Goal: Task Accomplishment & Management: Complete application form

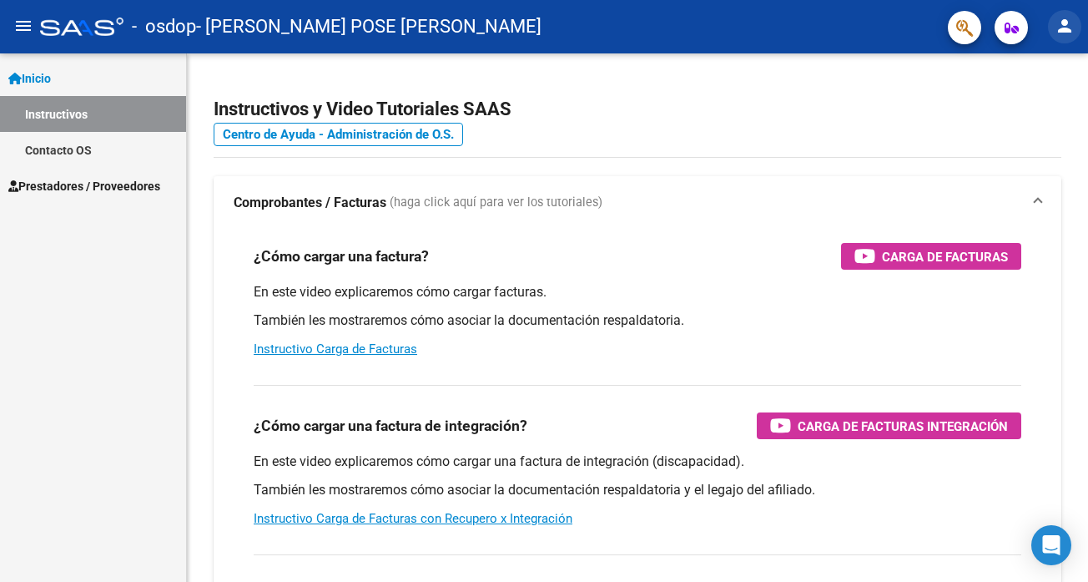
click at [1060, 29] on mat-icon "person" at bounding box center [1065, 26] width 20 height 20
click at [1043, 63] on button "person Mi Perfil" at bounding box center [1030, 70] width 102 height 40
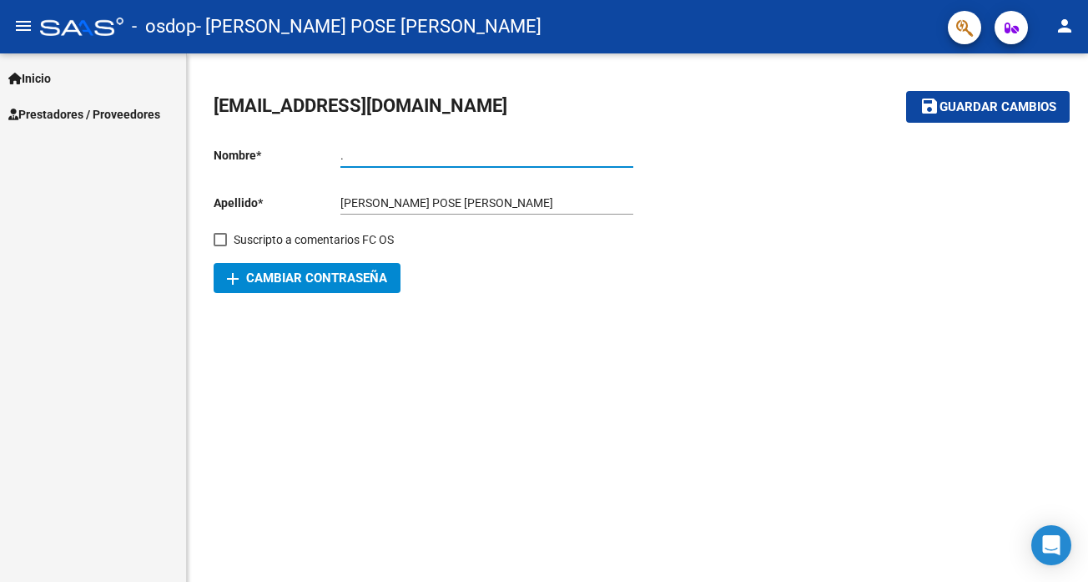
click at [353, 160] on input "." at bounding box center [486, 156] width 293 height 14
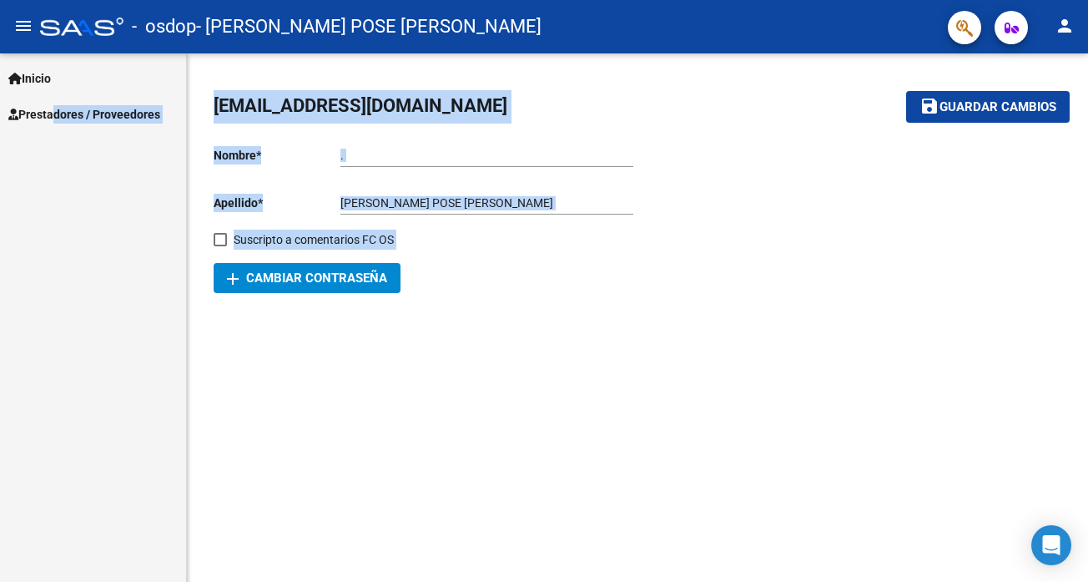
drag, startPoint x: 558, startPoint y: 340, endPoint x: 45, endPoint y: 144, distance: 549.6
click at [45, 144] on mat-sidenav-container "Inicio Instructivos Contacto OS Prestadores / Proveedores Facturas - Listado/Ca…" at bounding box center [544, 317] width 1088 height 528
click at [87, 70] on link "Inicio" at bounding box center [93, 78] width 186 height 36
click at [93, 120] on span "Prestadores / Proveedores" at bounding box center [84, 114] width 152 height 18
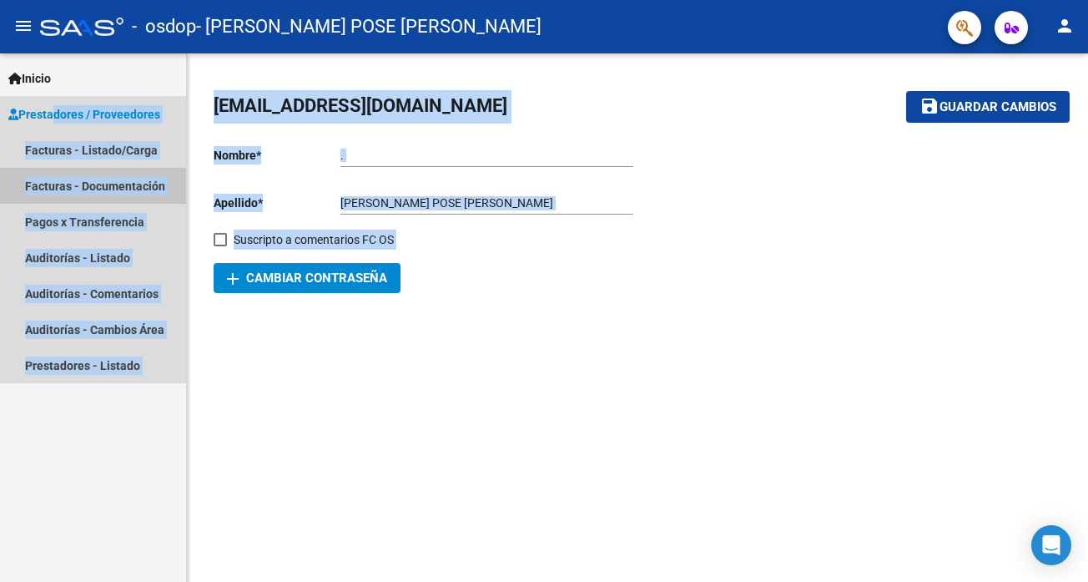
click at [98, 180] on link "Facturas - Documentación" at bounding box center [93, 186] width 186 height 36
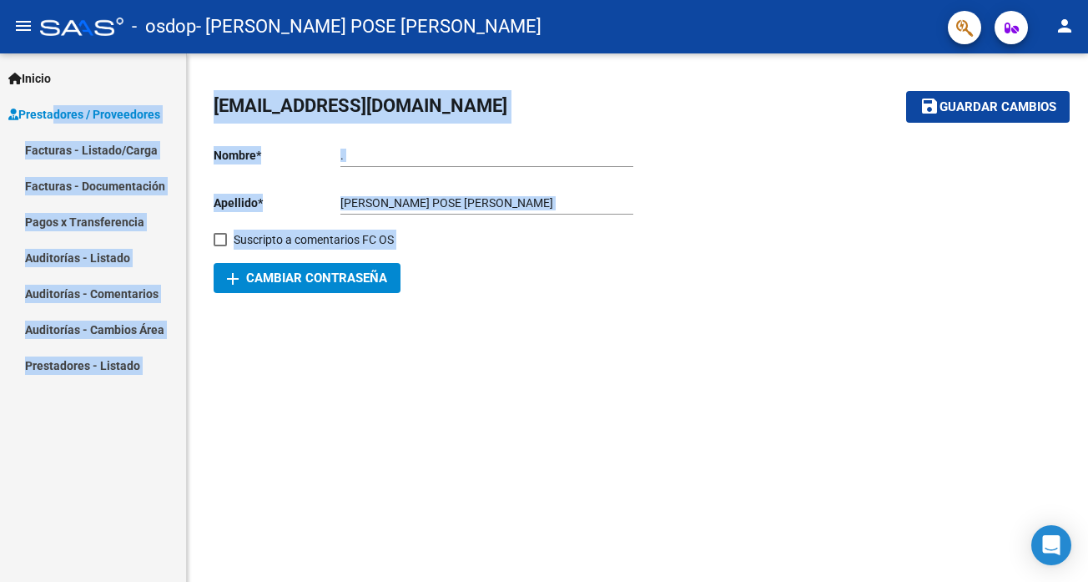
click at [229, 334] on mat-sidenav-content "[EMAIL_ADDRESS][DOMAIN_NAME] save Guardar cambios Nombre * . Ingresar nombre Ap…" at bounding box center [637, 317] width 901 height 528
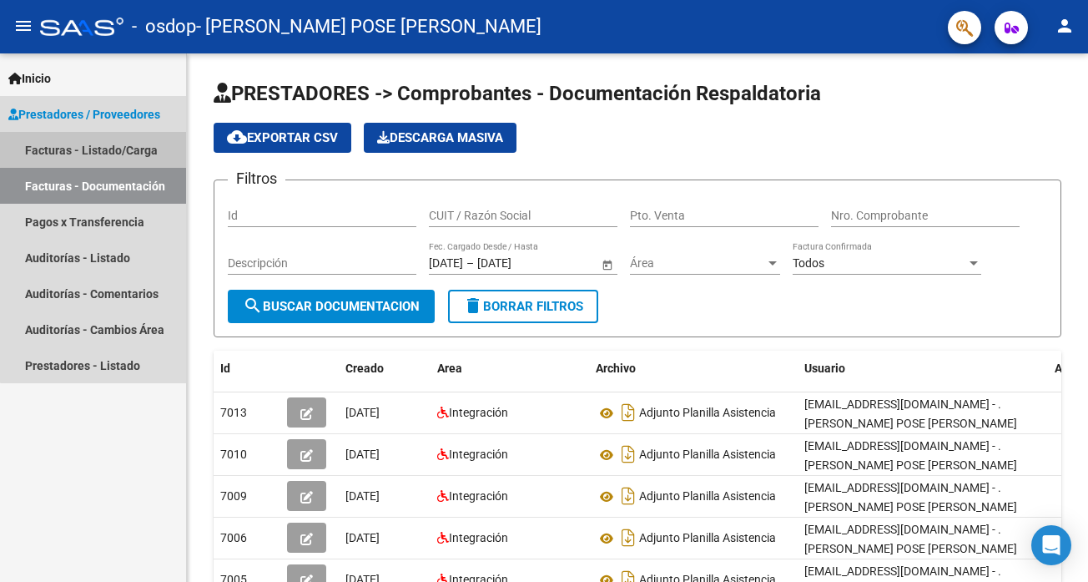
click at [112, 140] on link "Facturas - Listado/Carga" at bounding box center [93, 150] width 186 height 36
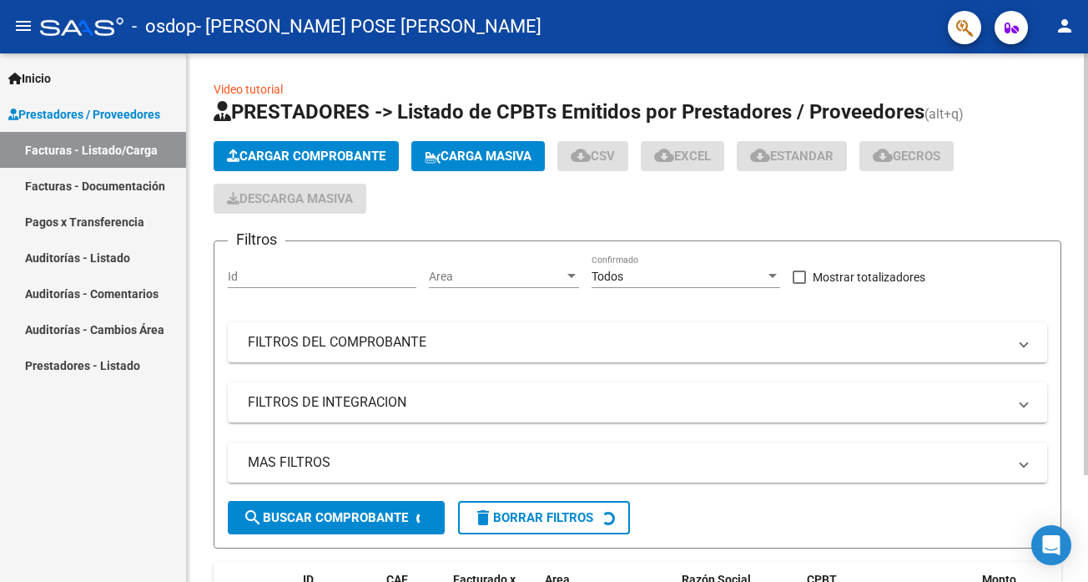
click at [346, 157] on span "Cargar Comprobante" at bounding box center [306, 156] width 159 height 15
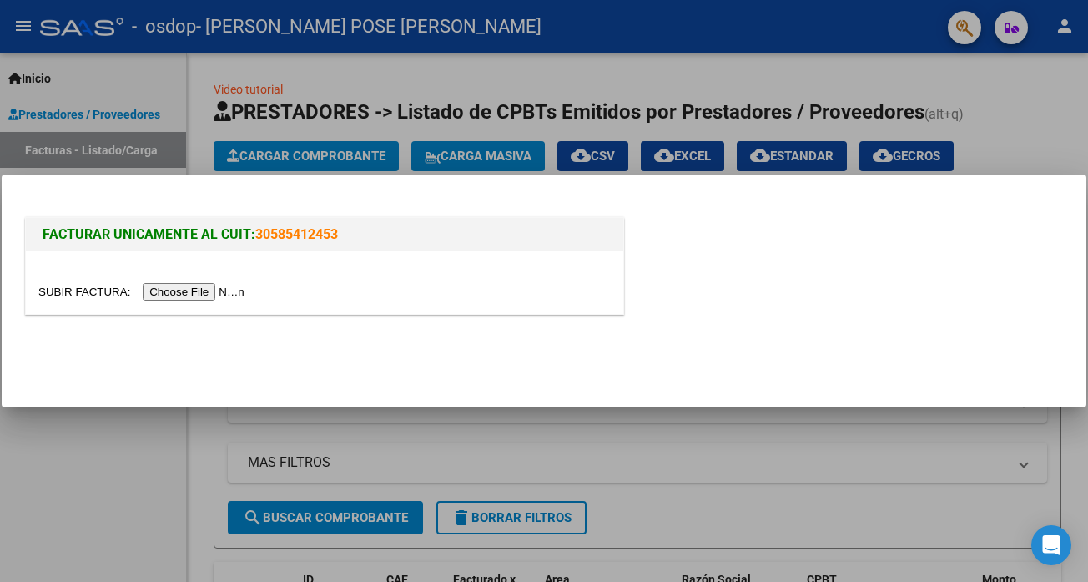
click at [223, 285] on input "file" at bounding box center [143, 292] width 211 height 18
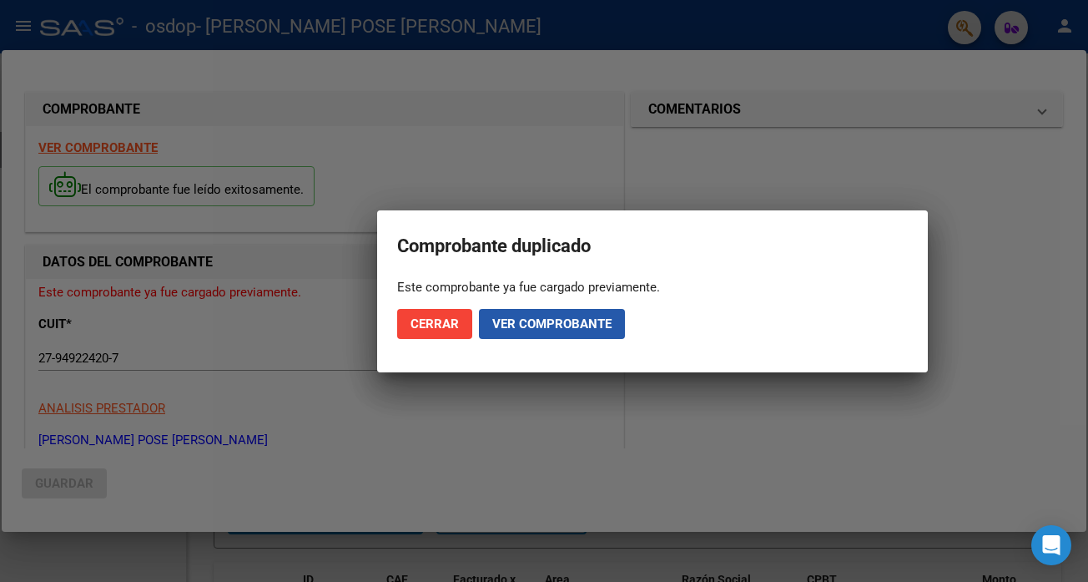
click at [585, 325] on span "Ver comprobante" at bounding box center [551, 323] width 119 height 15
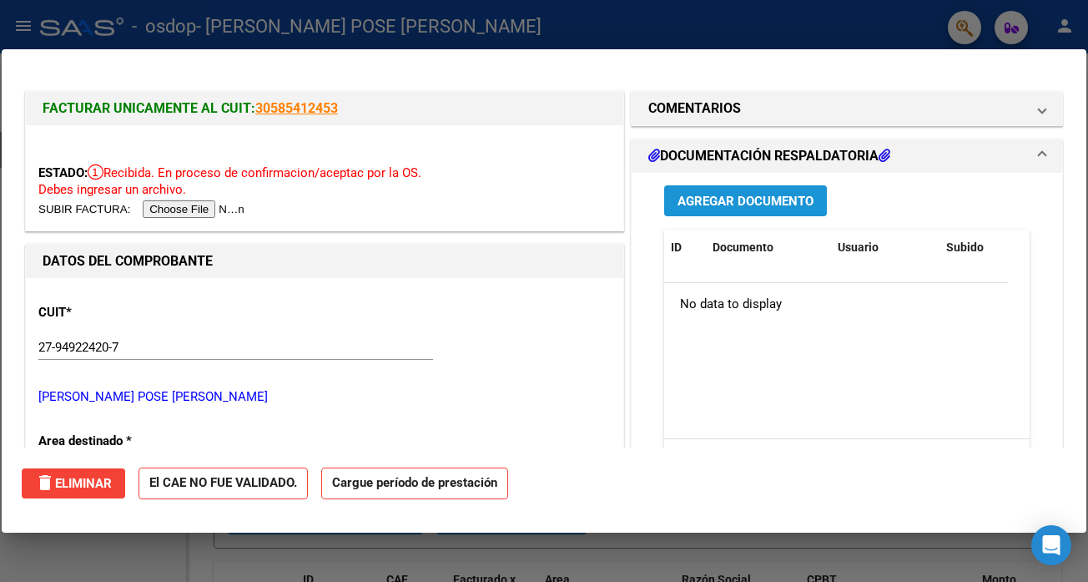
click at [756, 200] on span "Agregar Documento" at bounding box center [745, 201] width 136 height 15
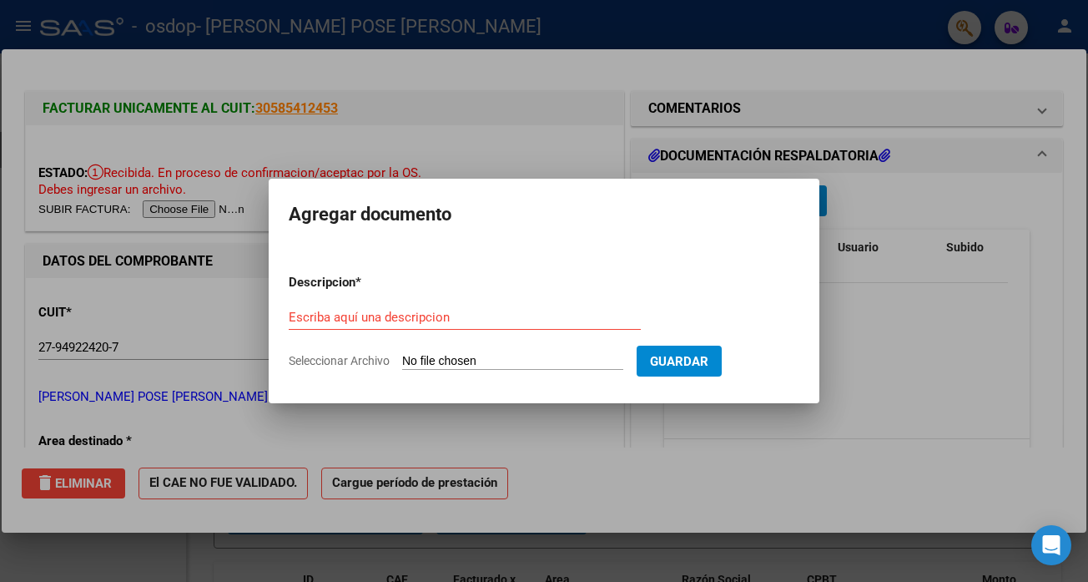
click at [347, 360] on span "Seleccionar Archivo" at bounding box center [339, 360] width 101 height 13
click at [402, 360] on input "Seleccionar Archivo" at bounding box center [512, 362] width 221 height 16
type input "C:\fakepath\[PERSON_NAME] PLANILLA.pdf"
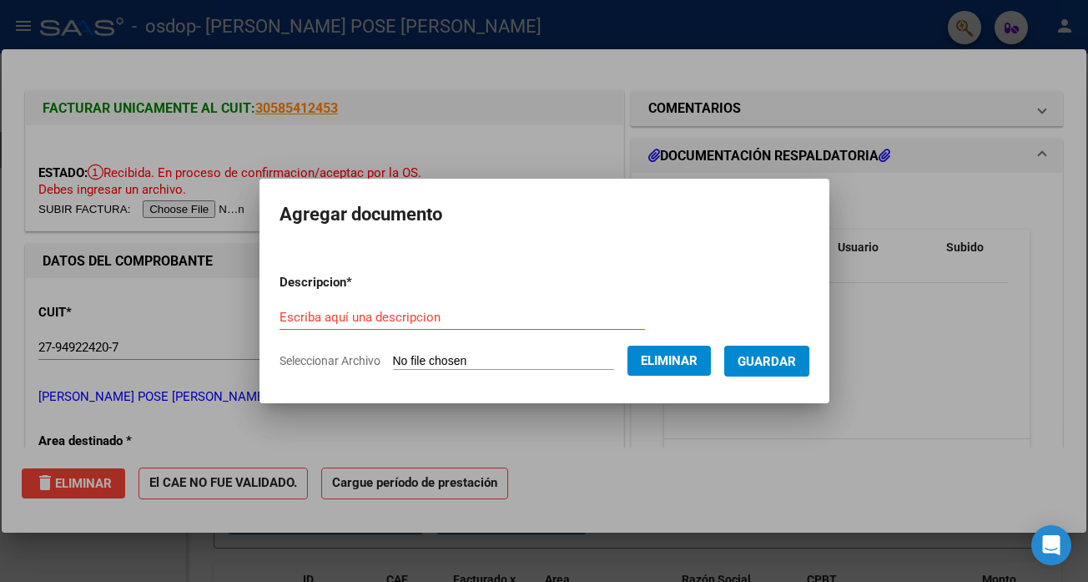
click at [517, 317] on input "Escriba aquí una descripcion" at bounding box center [461, 317] width 365 height 15
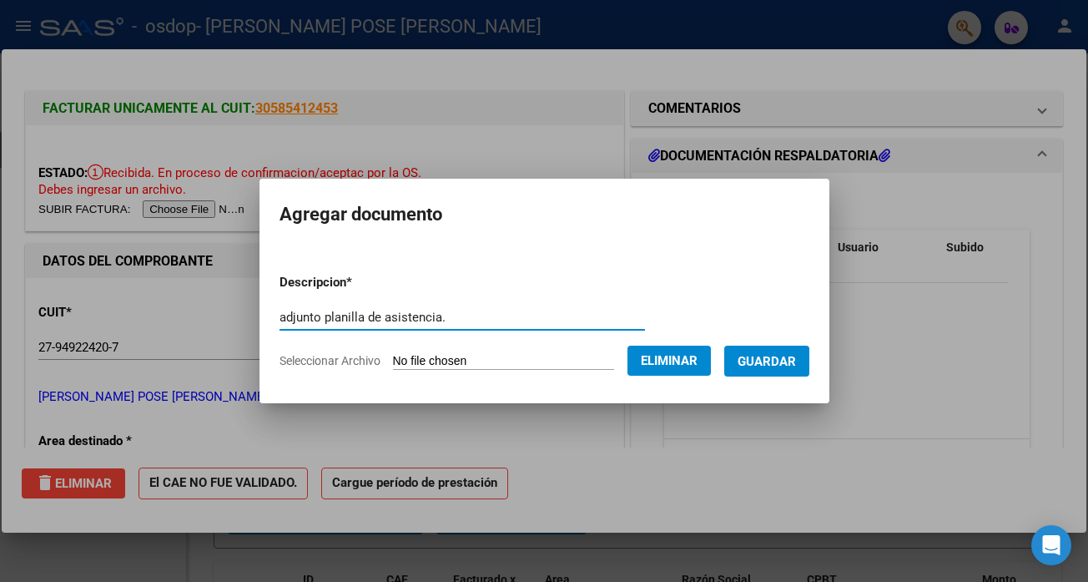
type input "adjunto planilla de asistencia."
click at [772, 354] on span "Guardar" at bounding box center [767, 361] width 58 height 15
click at [748, 409] on div at bounding box center [544, 291] width 1088 height 582
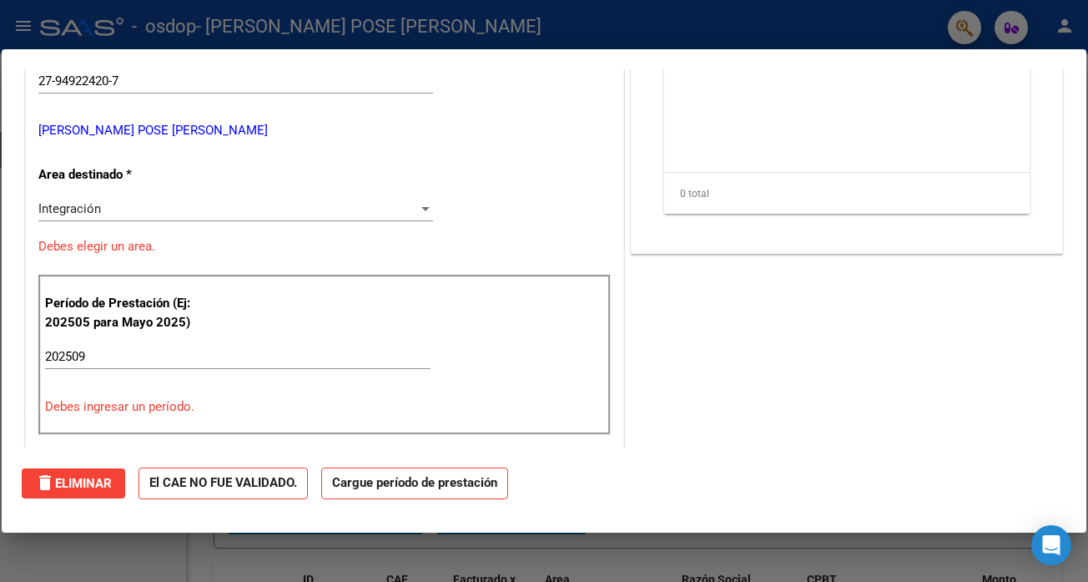
scroll to position [270, 0]
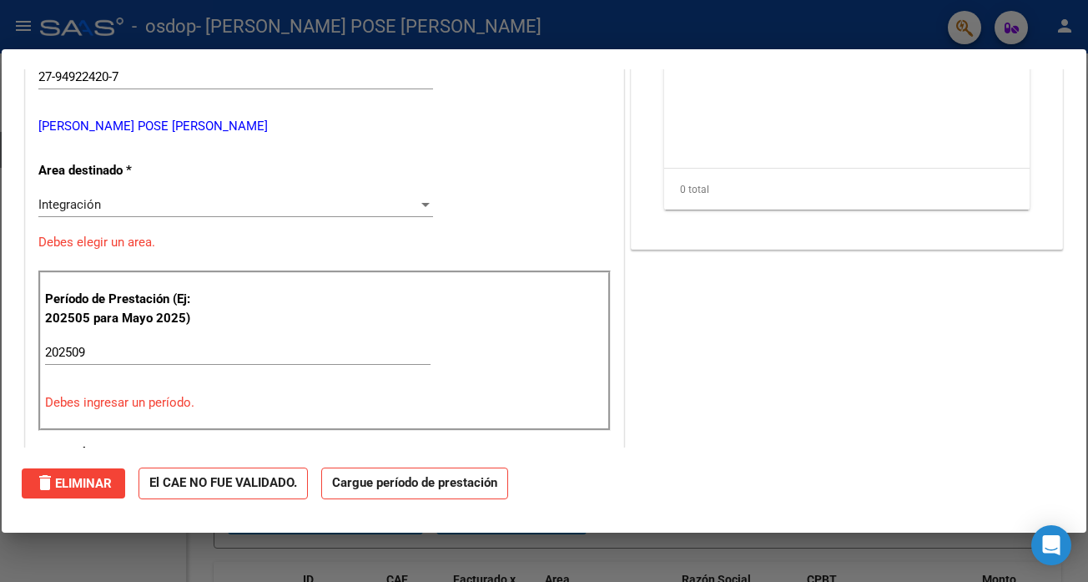
click at [119, 367] on div "202509 Ingrese el Período de Prestación como indica el ejemplo" at bounding box center [237, 360] width 385 height 41
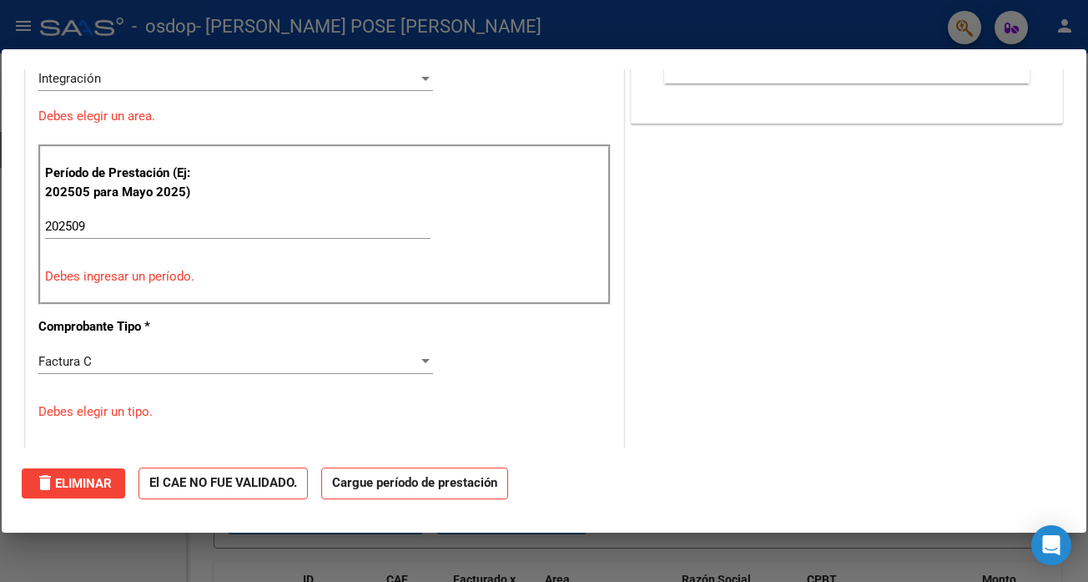
scroll to position [422, 0]
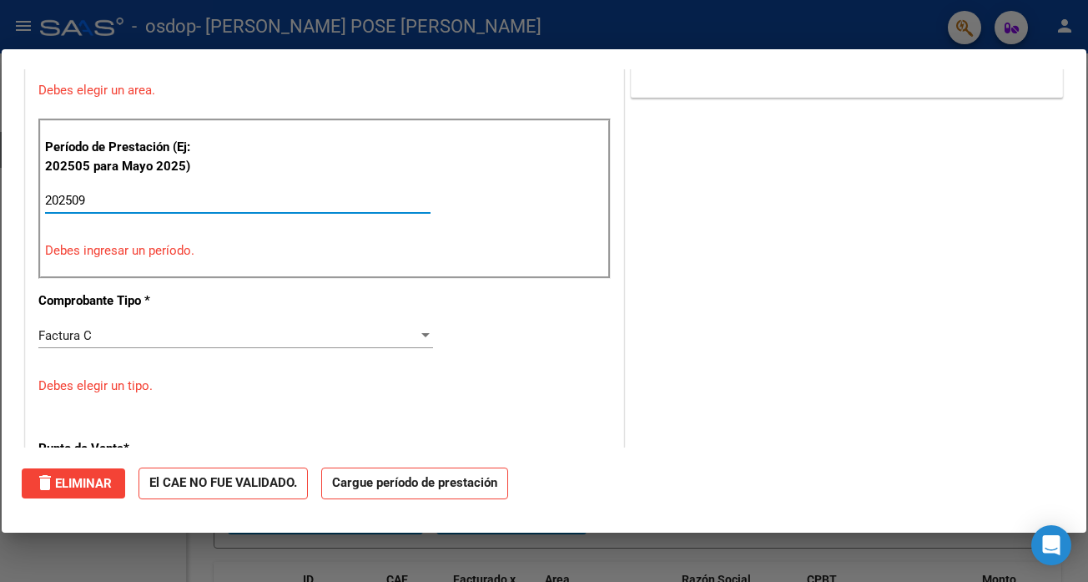
click at [149, 204] on input "202509" at bounding box center [237, 200] width 385 height 15
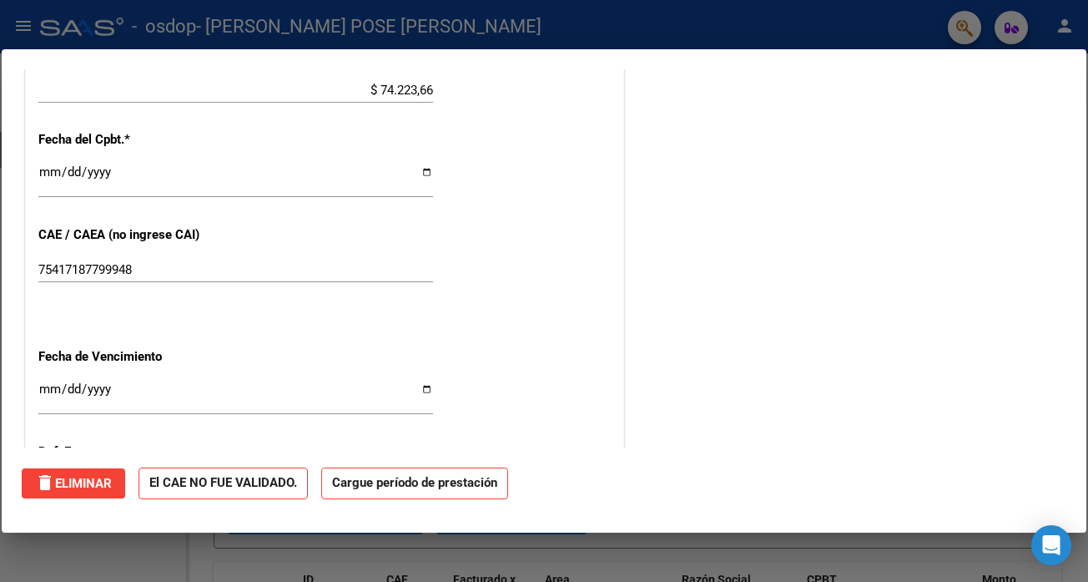
scroll to position [1131, 0]
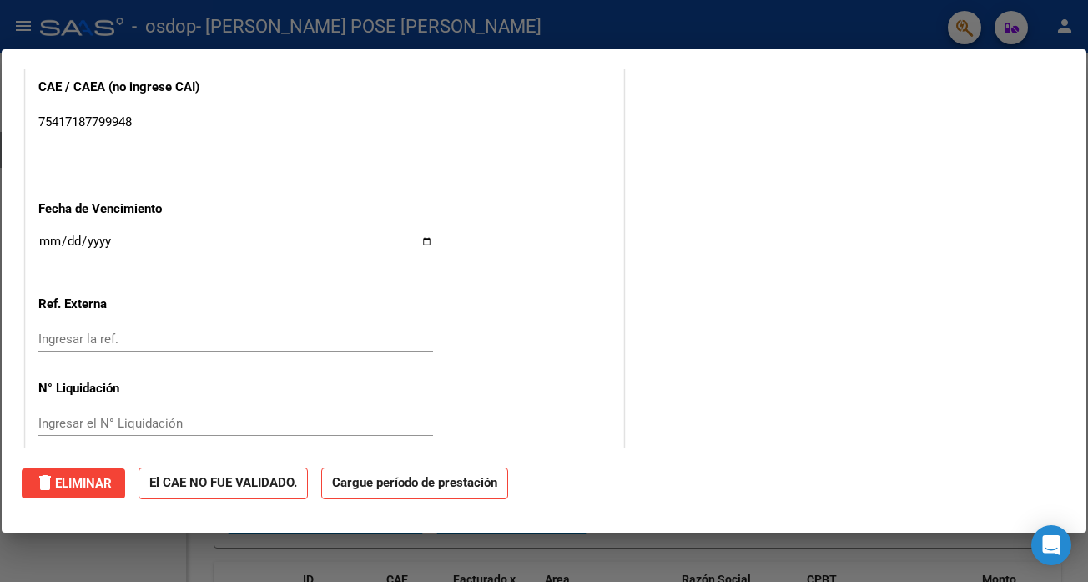
click at [1085, 448] on mat-dialog-container "FACTURAR UNICAMENTE AL CUIT: 30585412453 ESTADO: Recibida. En proceso de confir…" at bounding box center [544, 291] width 1085 height 484
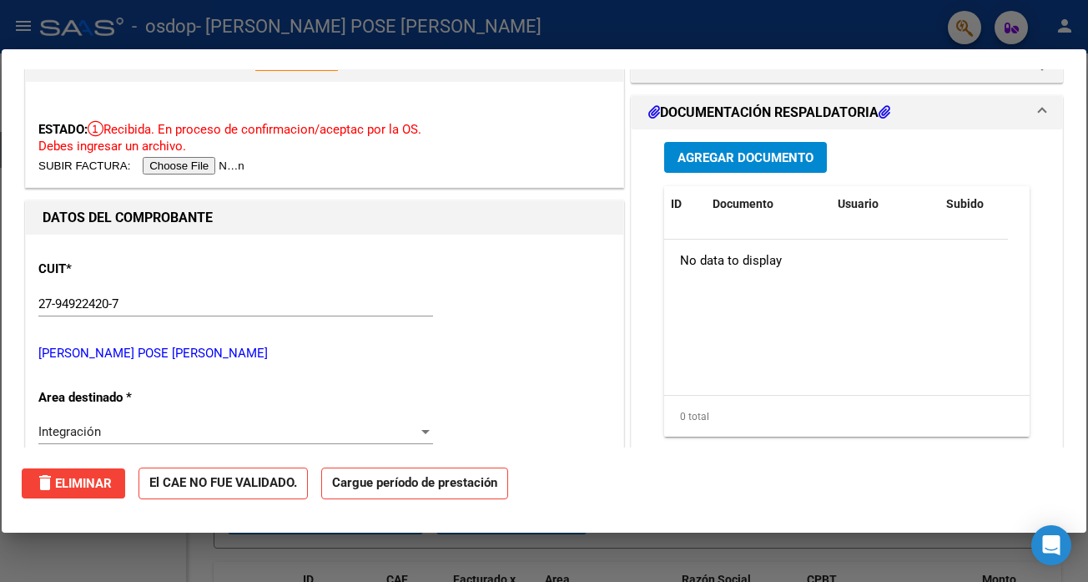
scroll to position [0, 0]
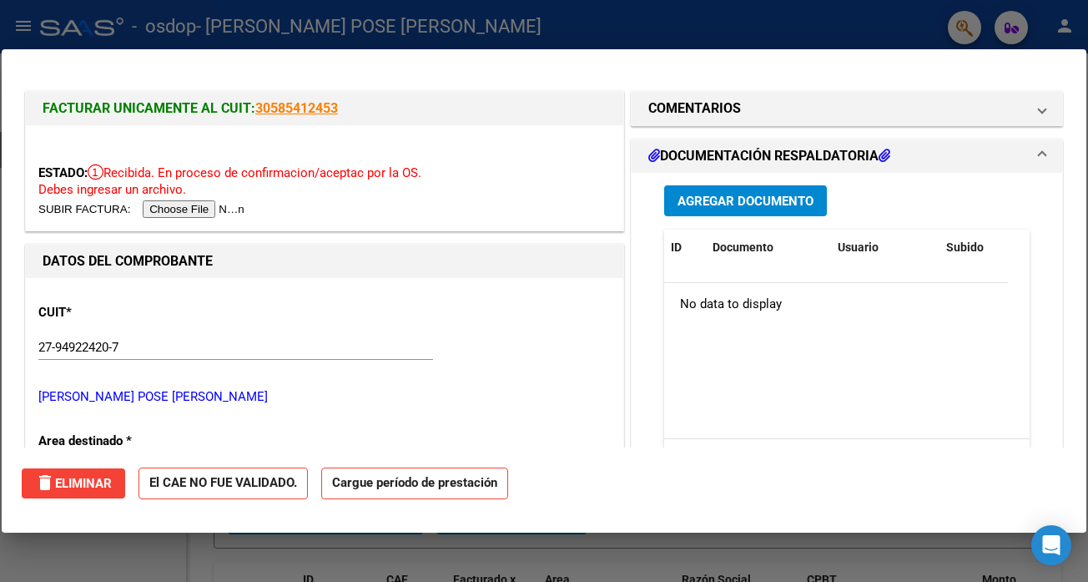
click at [232, 209] on input "file" at bounding box center [143, 209] width 211 height 18
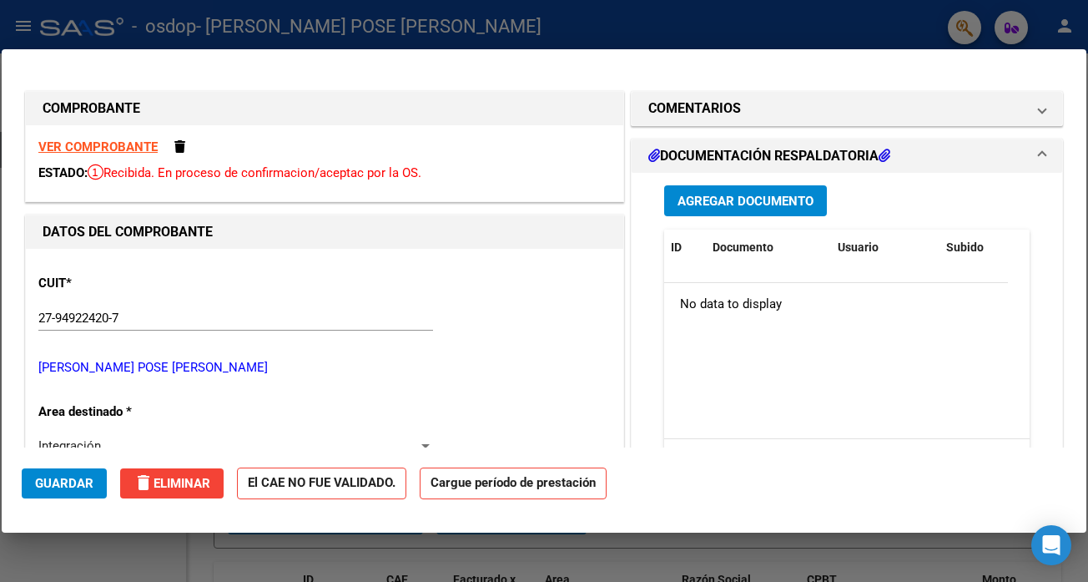
drag, startPoint x: 1086, startPoint y: 144, endPoint x: 1087, endPoint y: 177, distance: 33.4
click at [1087, 177] on div at bounding box center [544, 291] width 1088 height 582
type input "$ 0,00"
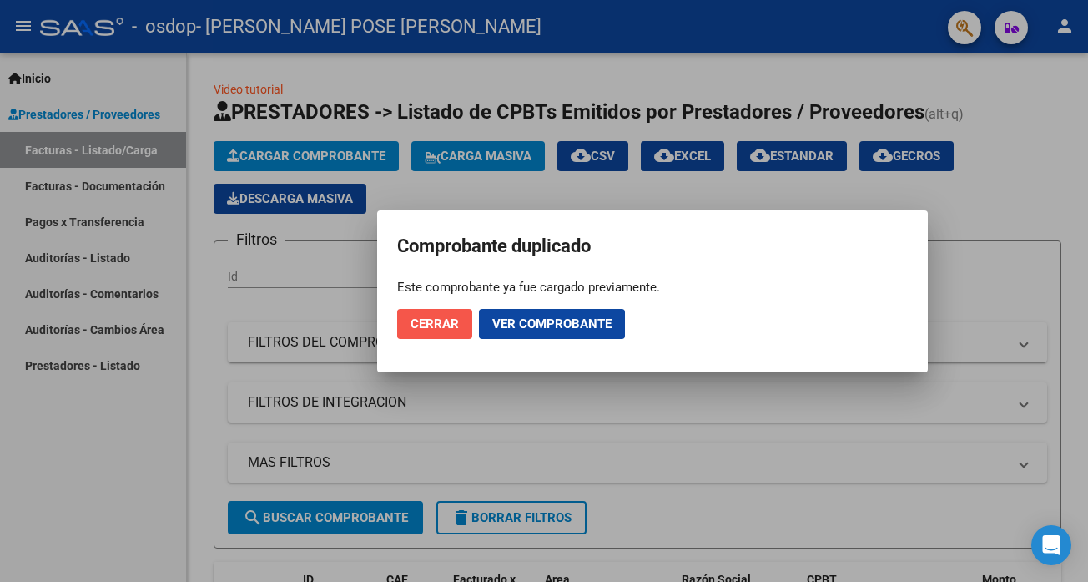
click at [455, 320] on span "Cerrar" at bounding box center [434, 323] width 48 height 15
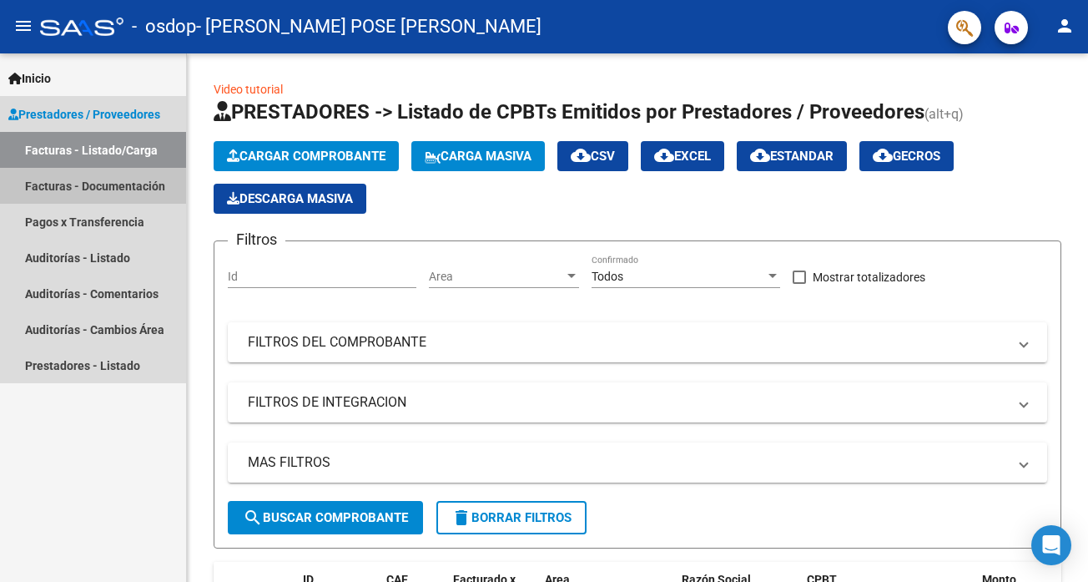
click at [115, 184] on link "Facturas - Documentación" at bounding box center [93, 186] width 186 height 36
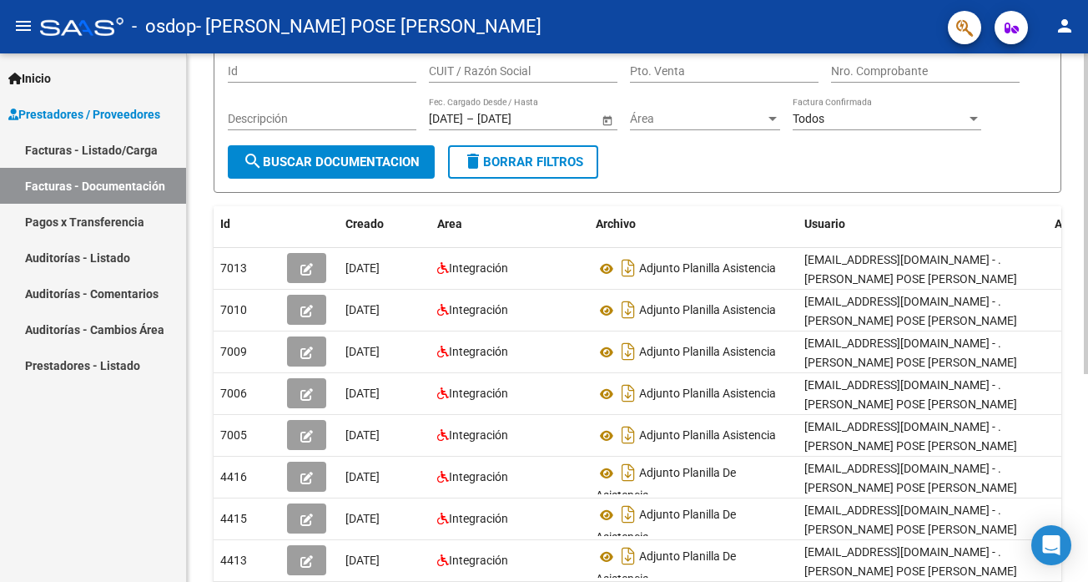
scroll to position [153, 0]
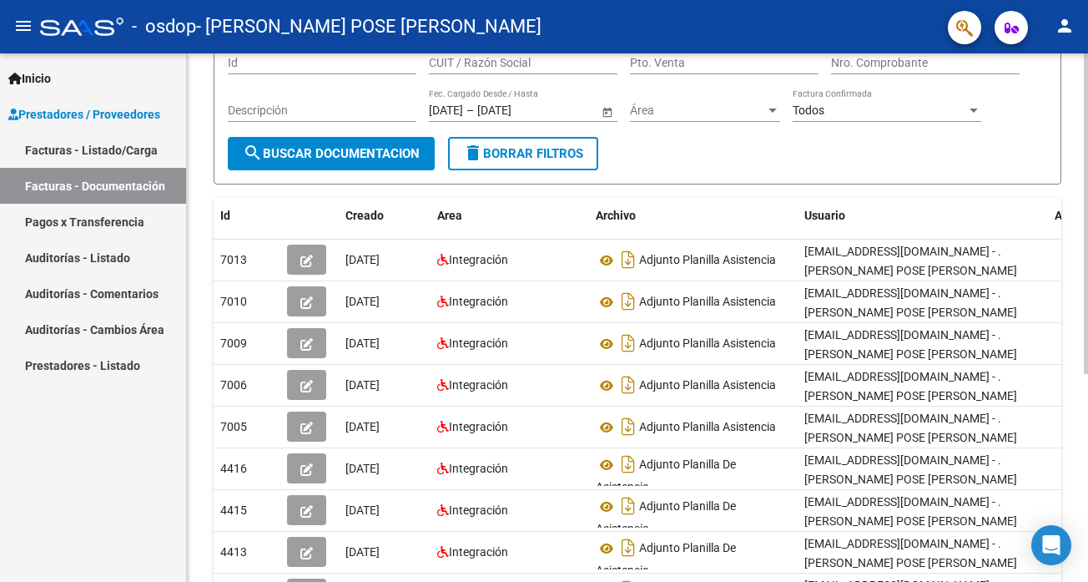
click at [1087, 306] on div at bounding box center [1086, 213] width 4 height 320
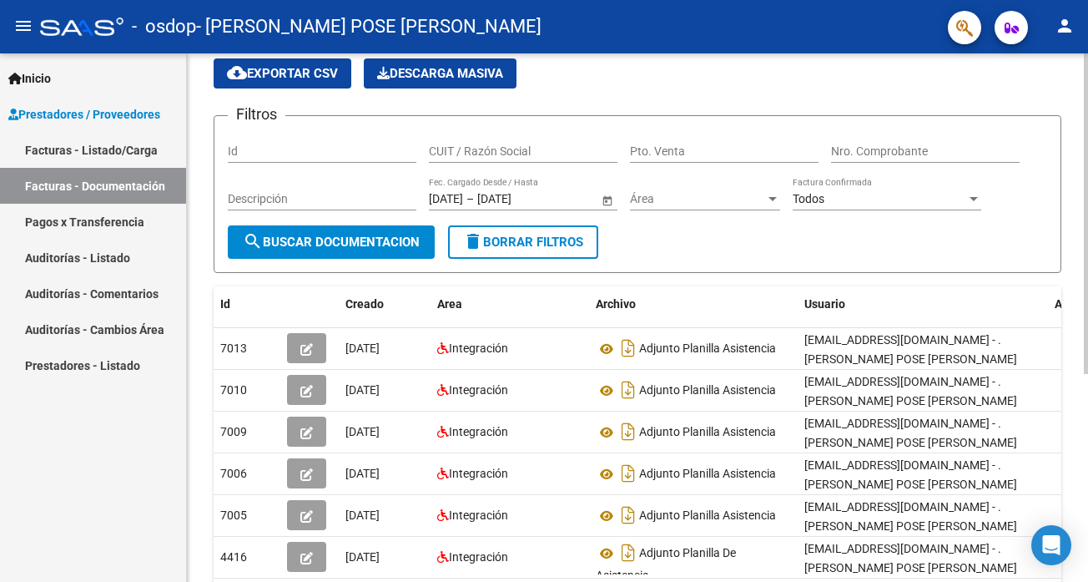
scroll to position [49, 0]
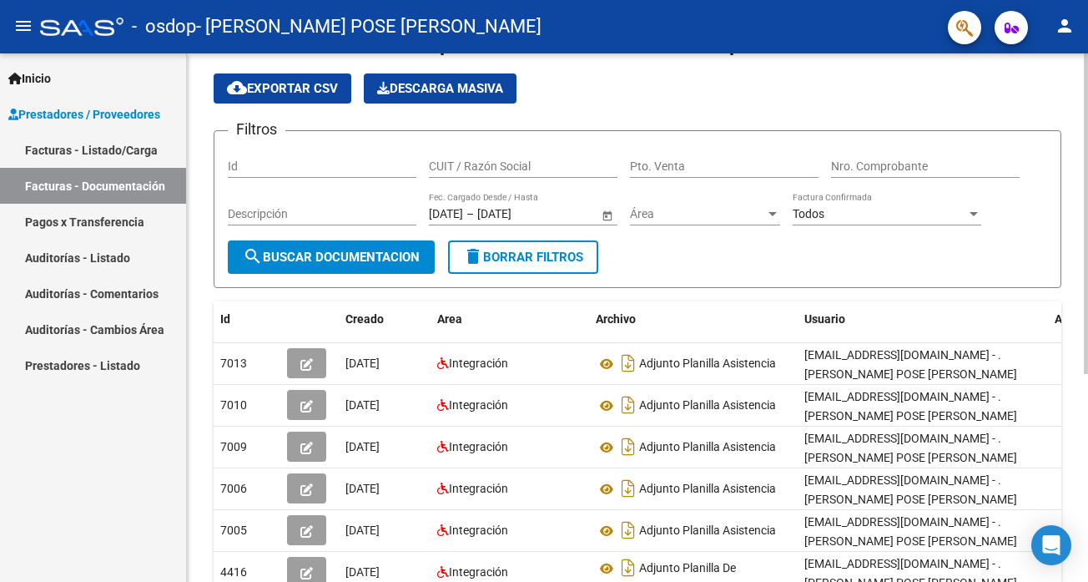
click at [1081, 184] on div "PRESTADORES -> Comprobantes - Documentación Respaldatoria cloud_download Export…" at bounding box center [639, 432] width 905 height 857
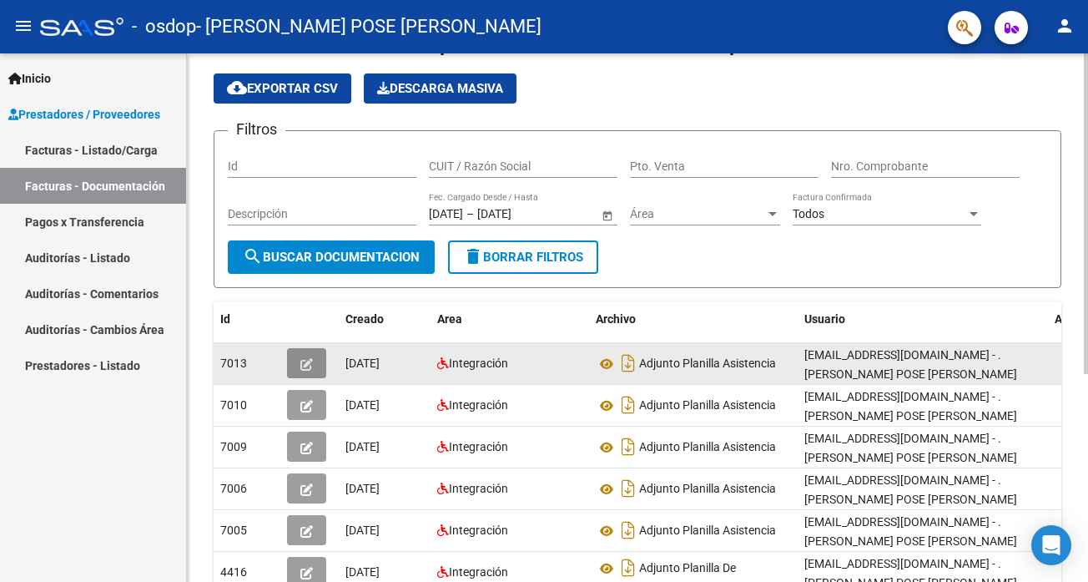
click at [301, 357] on span "button" at bounding box center [306, 362] width 13 height 15
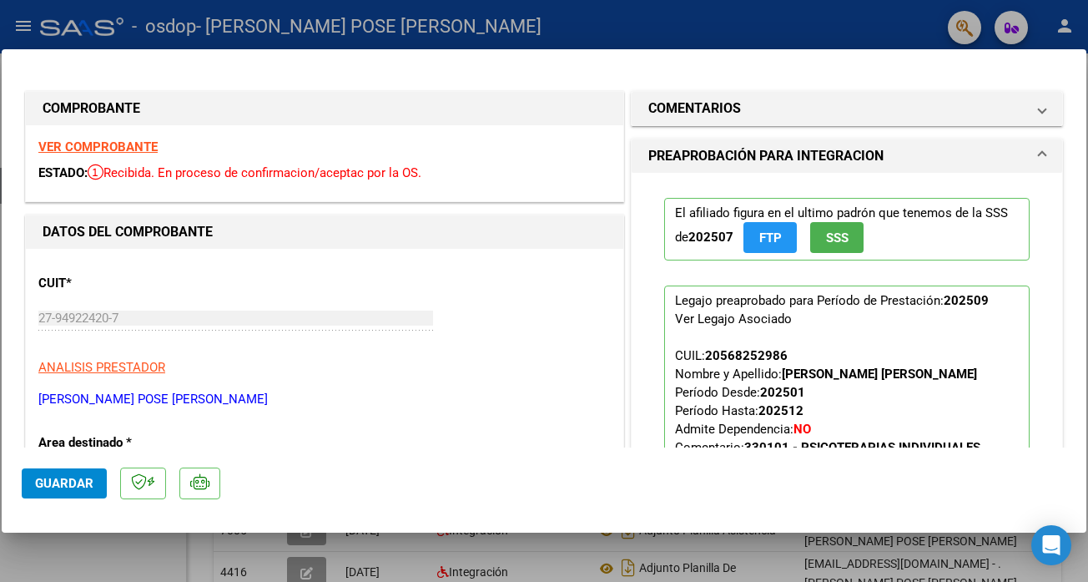
click at [466, 179] on div "ESTADO: Recibida. En proceso de confirmacion/aceptac por la OS." at bounding box center [324, 173] width 572 height 19
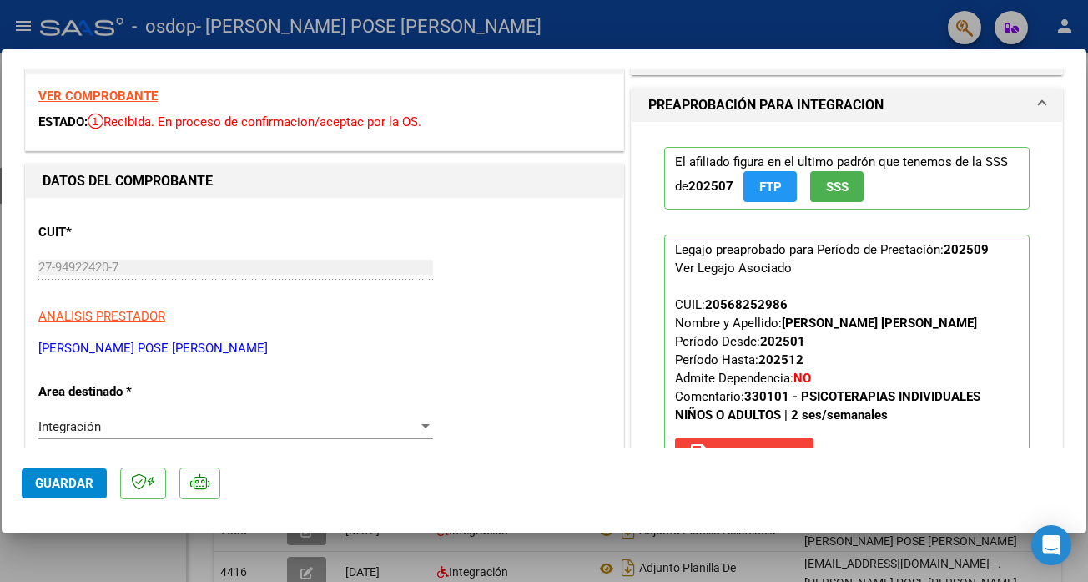
scroll to position [0, 0]
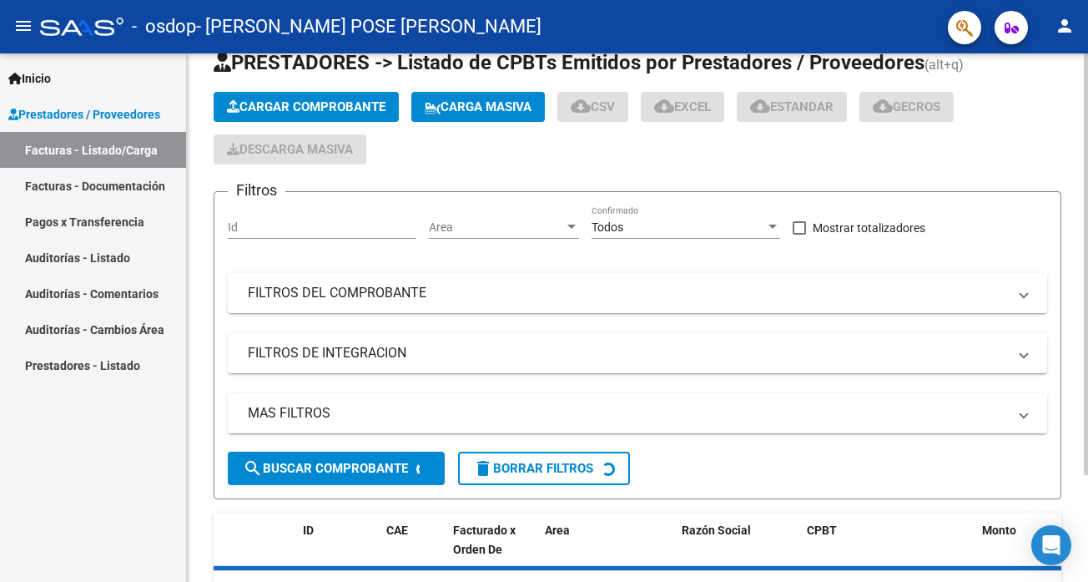
click at [360, 99] on span "Cargar Comprobante" at bounding box center [306, 106] width 159 height 15
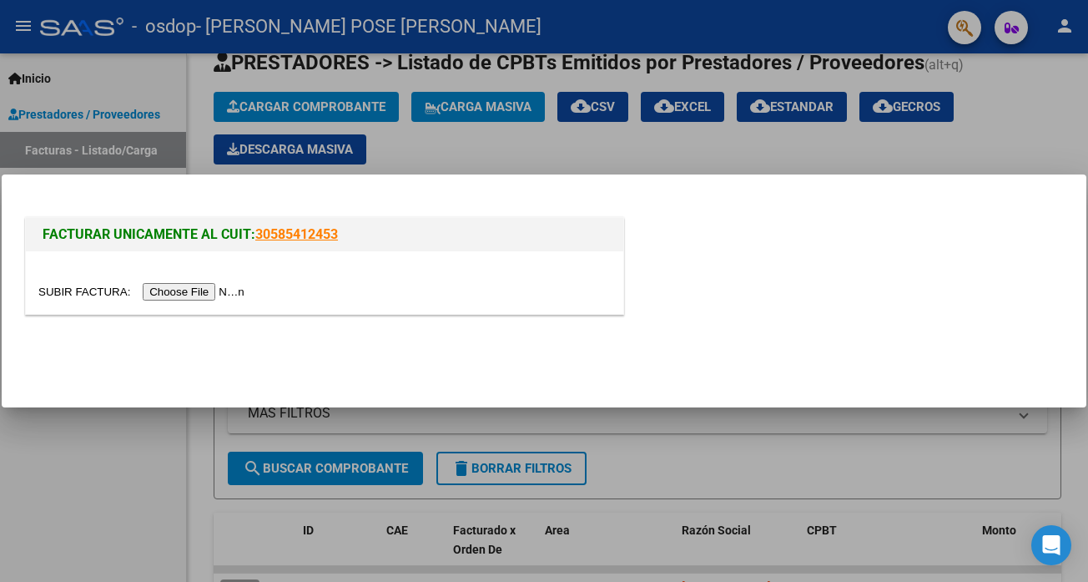
click at [219, 291] on input "file" at bounding box center [143, 292] width 211 height 18
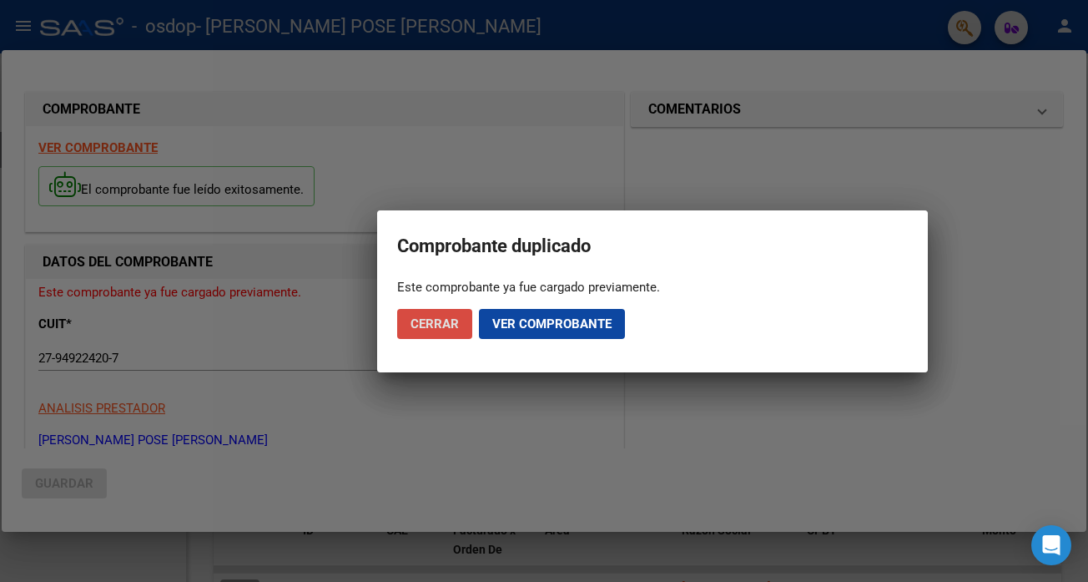
click at [456, 320] on span "Cerrar" at bounding box center [434, 323] width 48 height 15
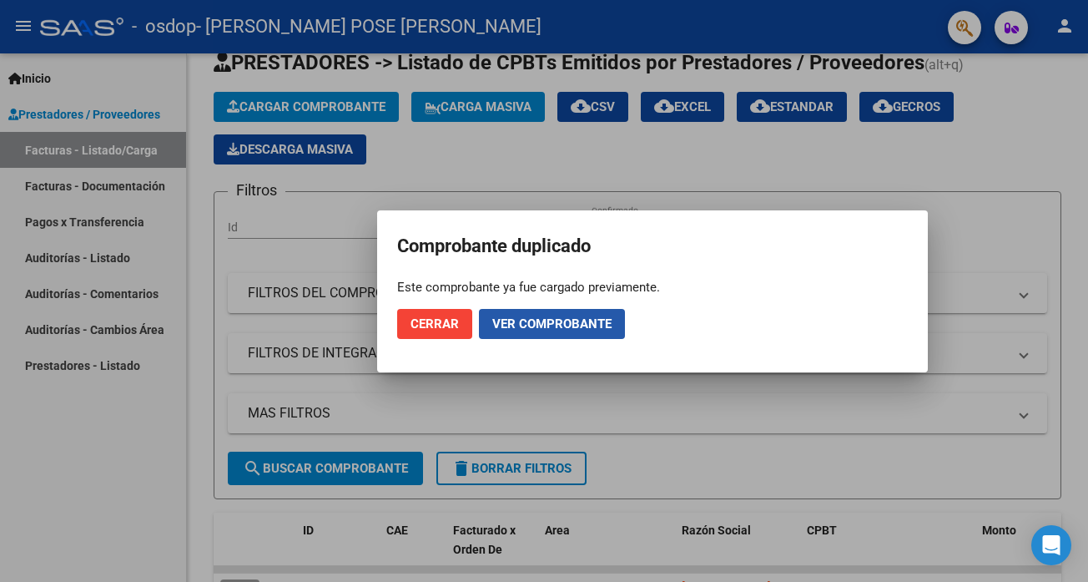
click at [546, 320] on span "Ver comprobante" at bounding box center [551, 323] width 119 height 15
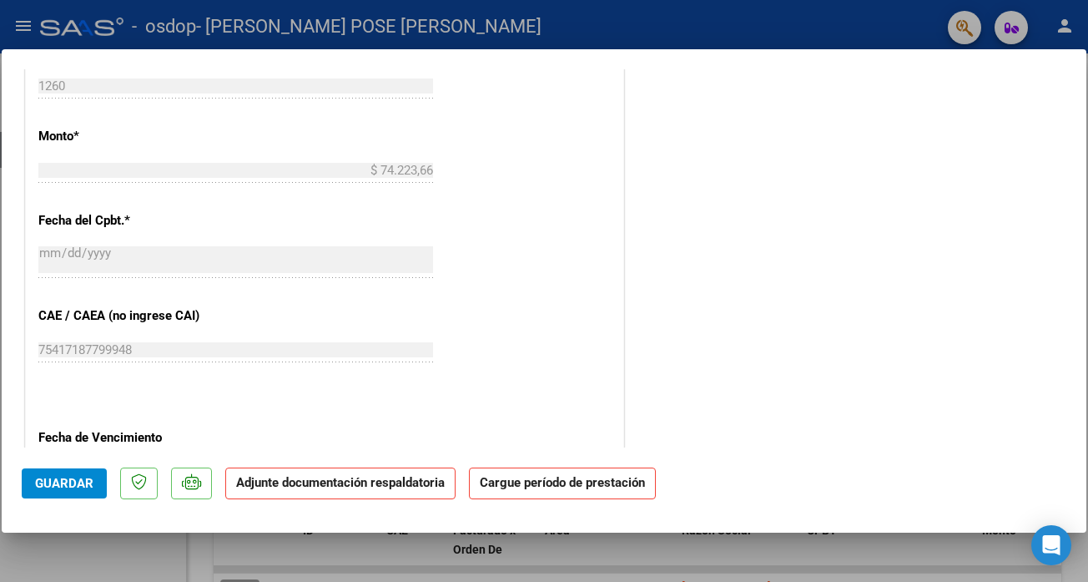
scroll to position [838, 0]
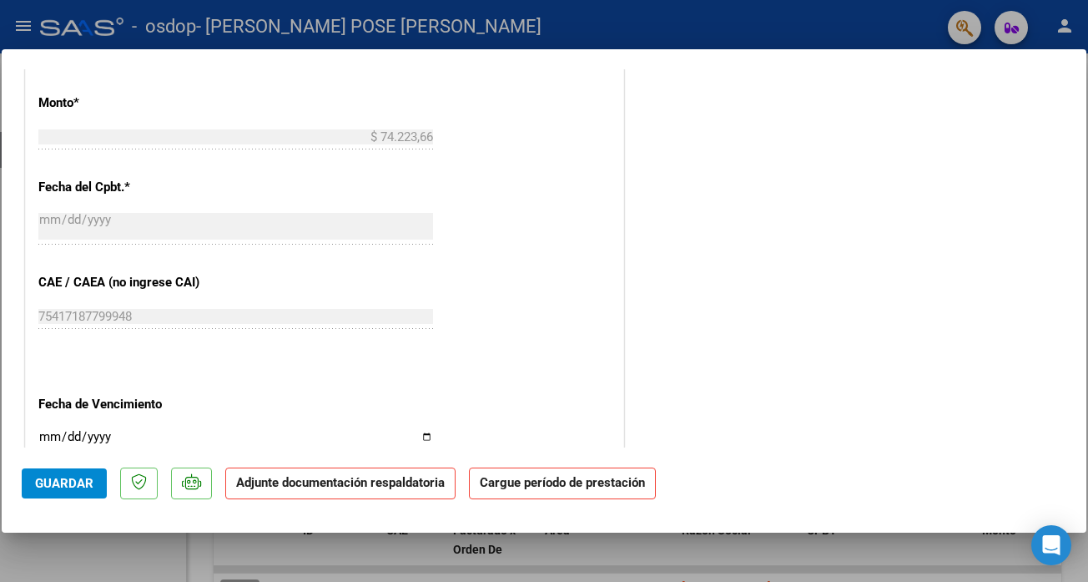
drag, startPoint x: 1087, startPoint y: 333, endPoint x: 1080, endPoint y: 302, distance: 31.8
click at [1087, 299] on div at bounding box center [544, 291] width 1088 height 582
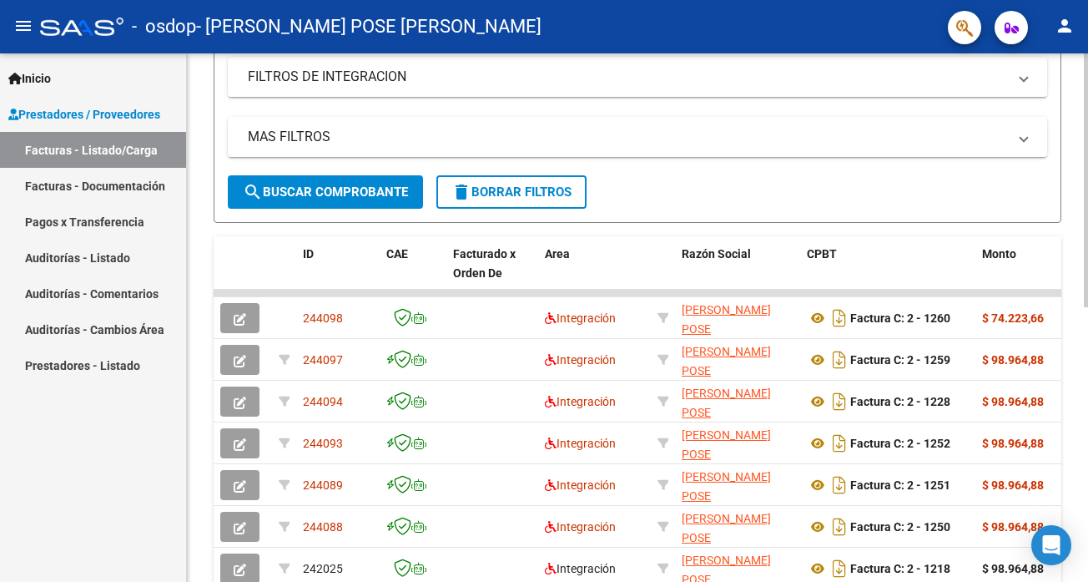
scroll to position [330, 0]
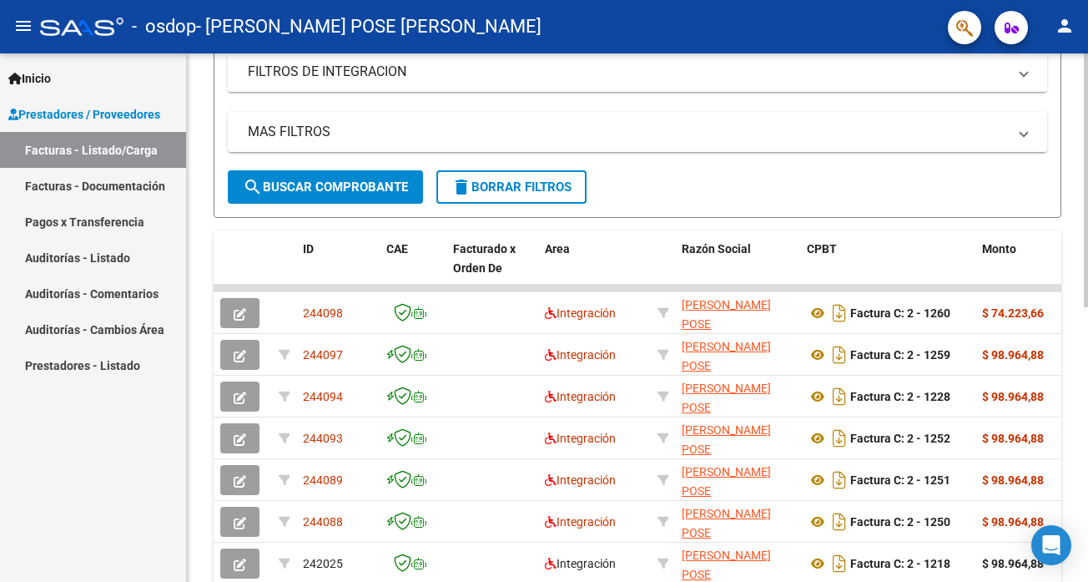
click at [1087, 307] on div at bounding box center [1086, 180] width 4 height 254
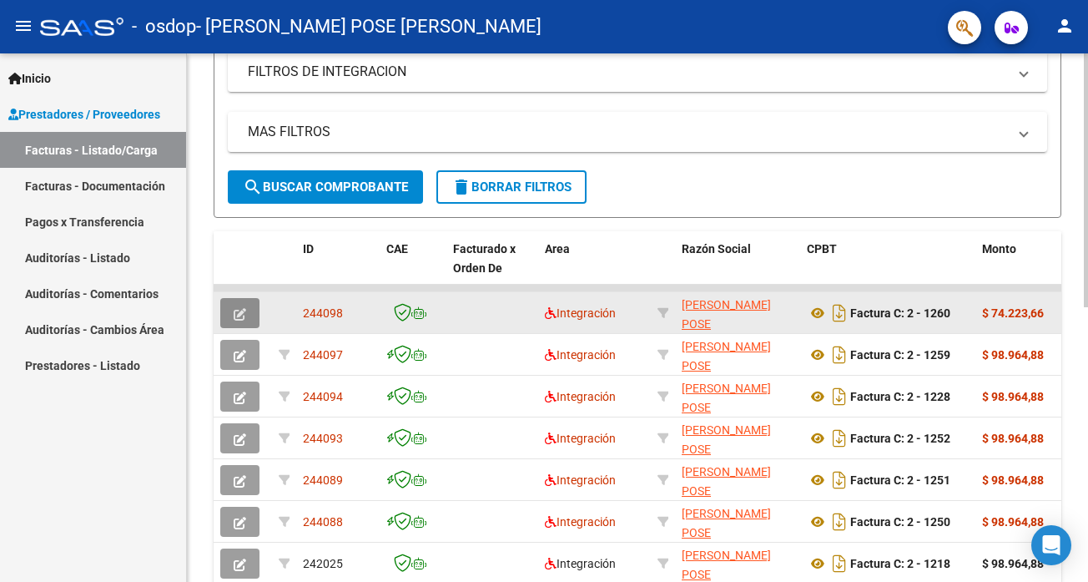
click at [235, 315] on icon "button" at bounding box center [240, 314] width 13 height 13
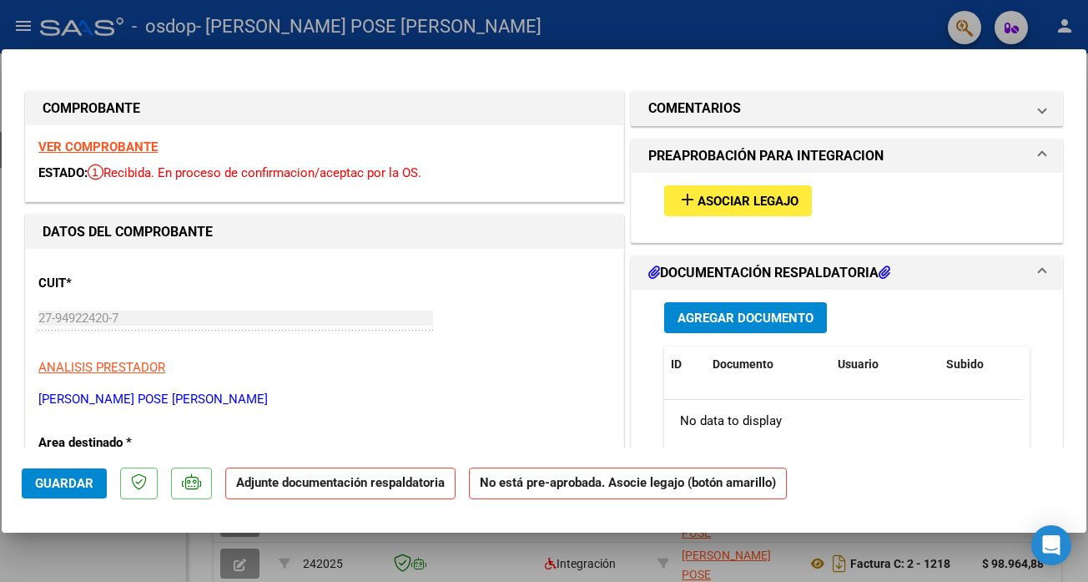
click at [777, 194] on span "Asociar Legajo" at bounding box center [747, 201] width 101 height 15
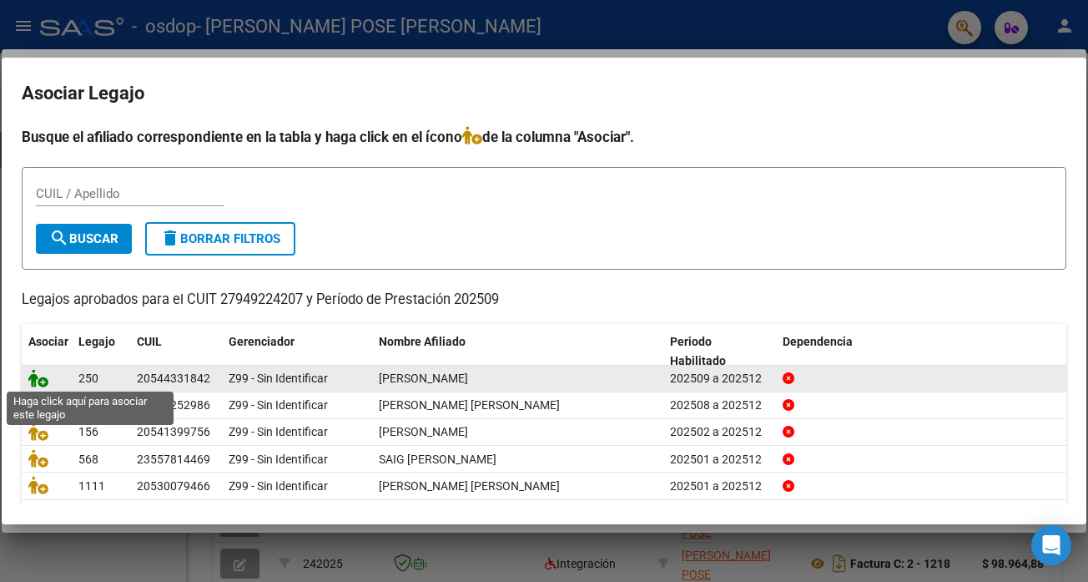
click at [36, 380] on icon at bounding box center [38, 378] width 20 height 18
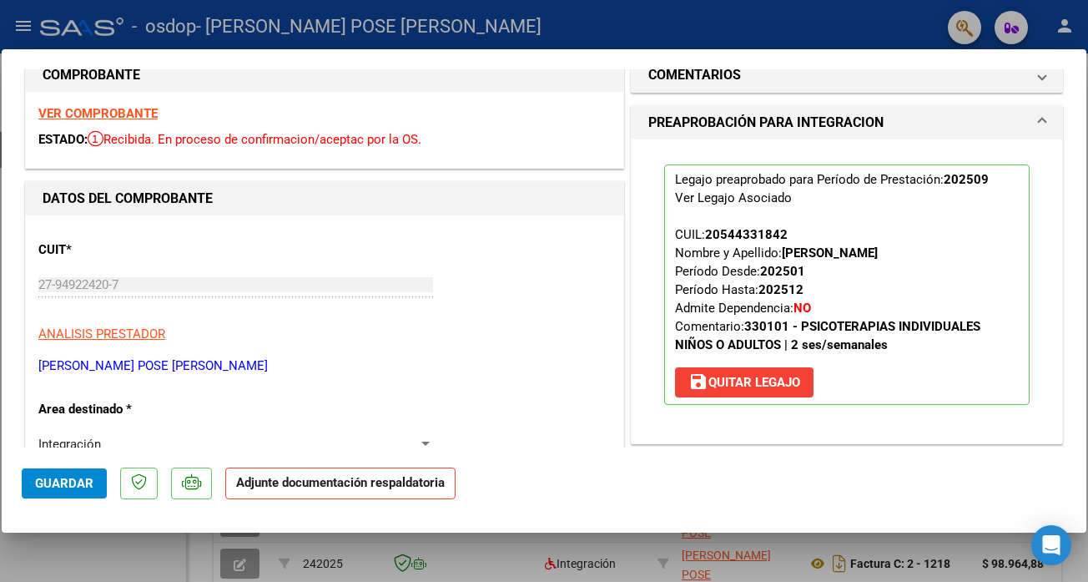
scroll to position [0, 0]
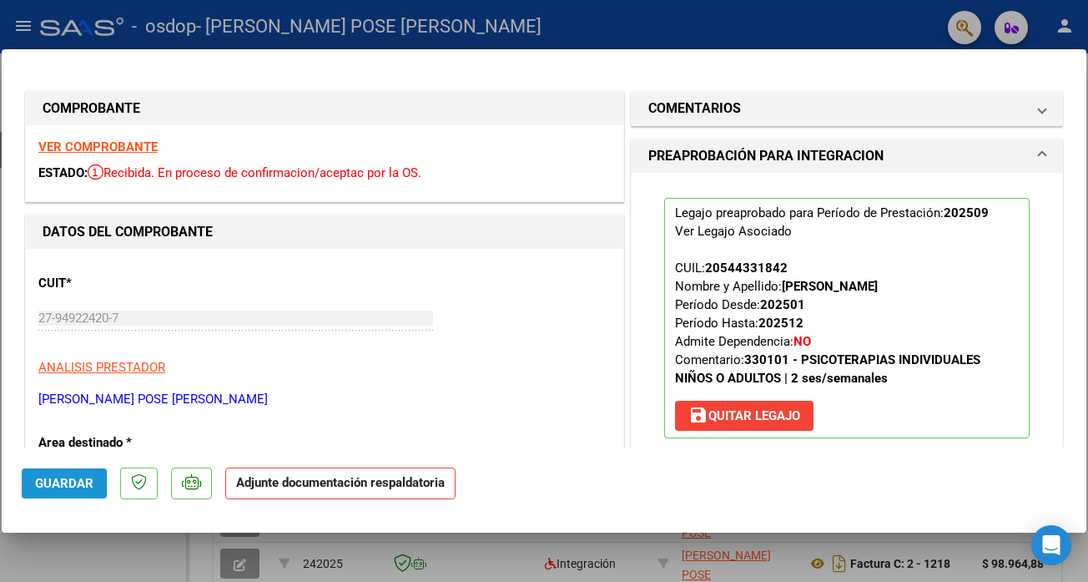
click at [60, 484] on span "Guardar" at bounding box center [64, 483] width 58 height 15
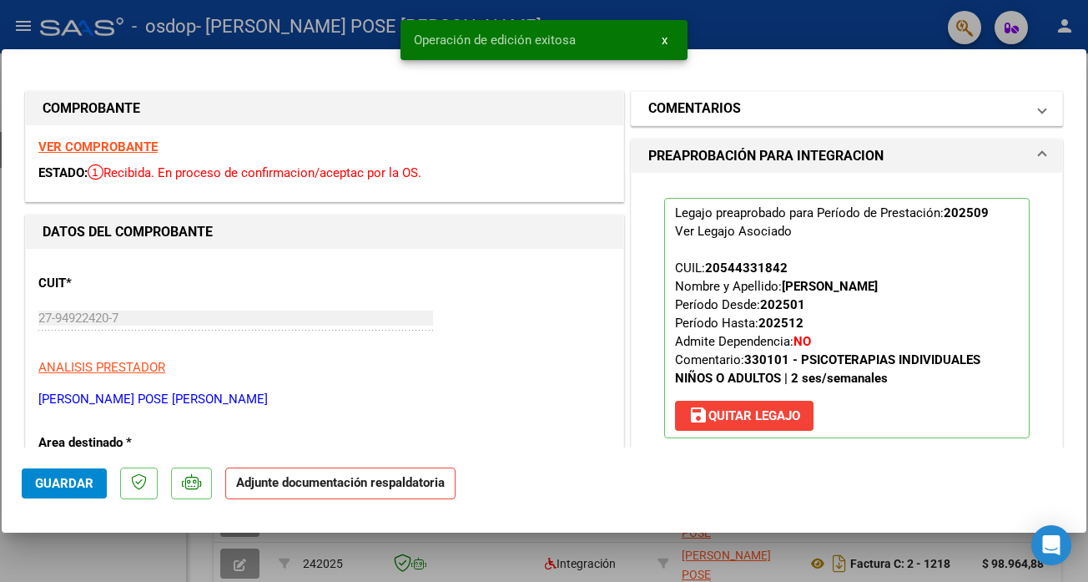
click at [1022, 114] on span "COMENTARIOS" at bounding box center [843, 108] width 390 height 20
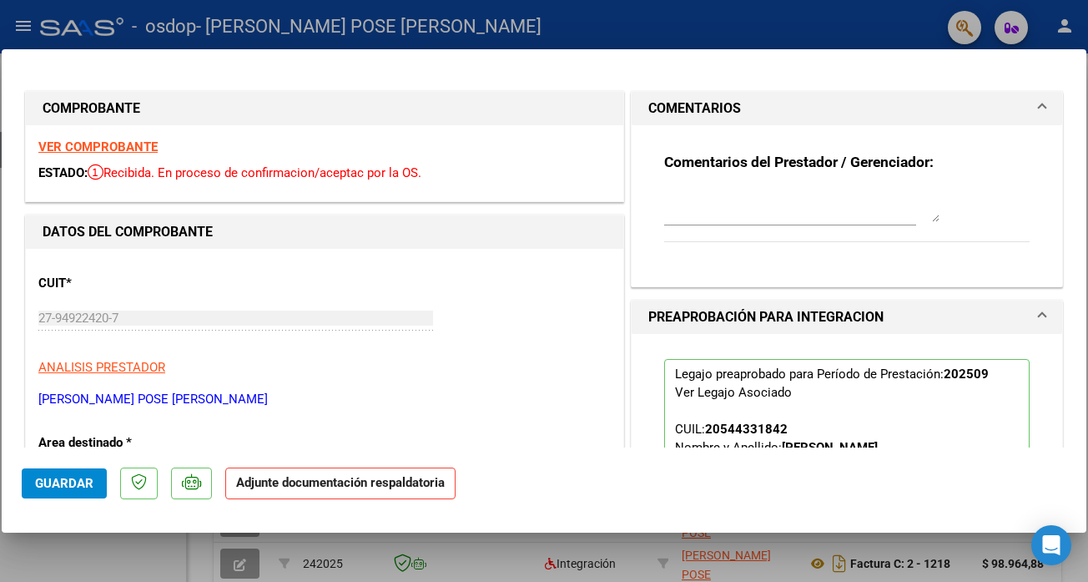
click at [1022, 114] on span "COMENTARIOS" at bounding box center [843, 108] width 390 height 20
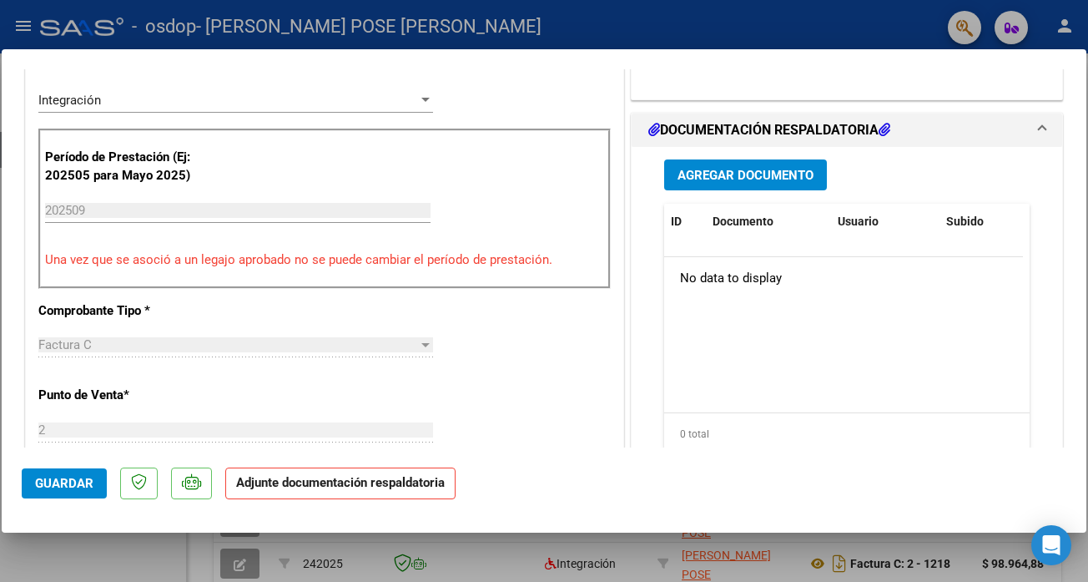
scroll to position [370, 0]
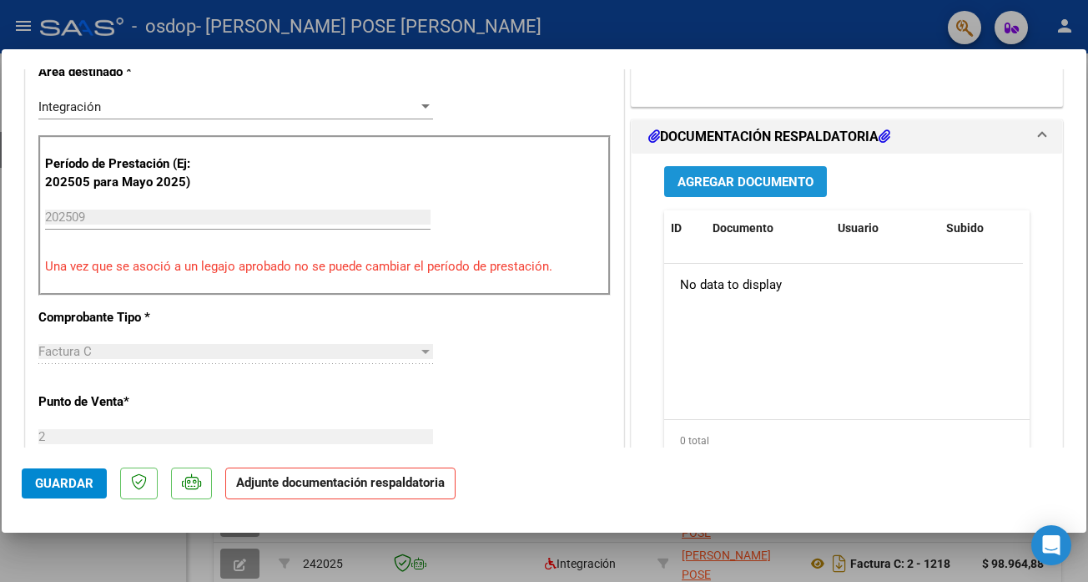
click at [748, 187] on span "Agregar Documento" at bounding box center [745, 181] width 136 height 15
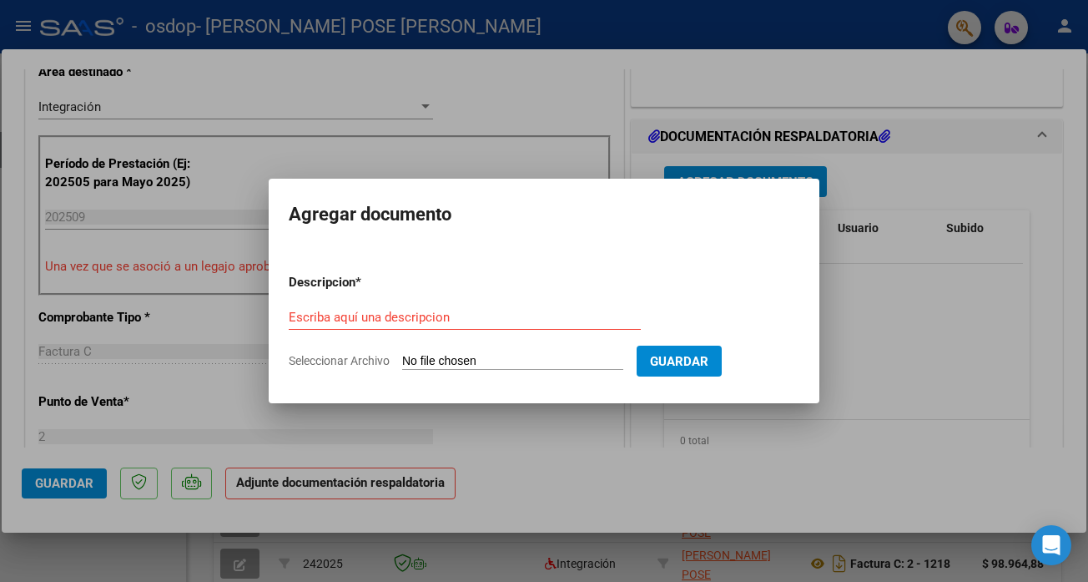
click at [309, 360] on span "Seleccionar Archivo" at bounding box center [339, 360] width 101 height 13
click at [402, 360] on input "Seleccionar Archivo" at bounding box center [512, 362] width 221 height 16
type input "C:\fakepath\[PERSON_NAME] PLANILLA.pdf"
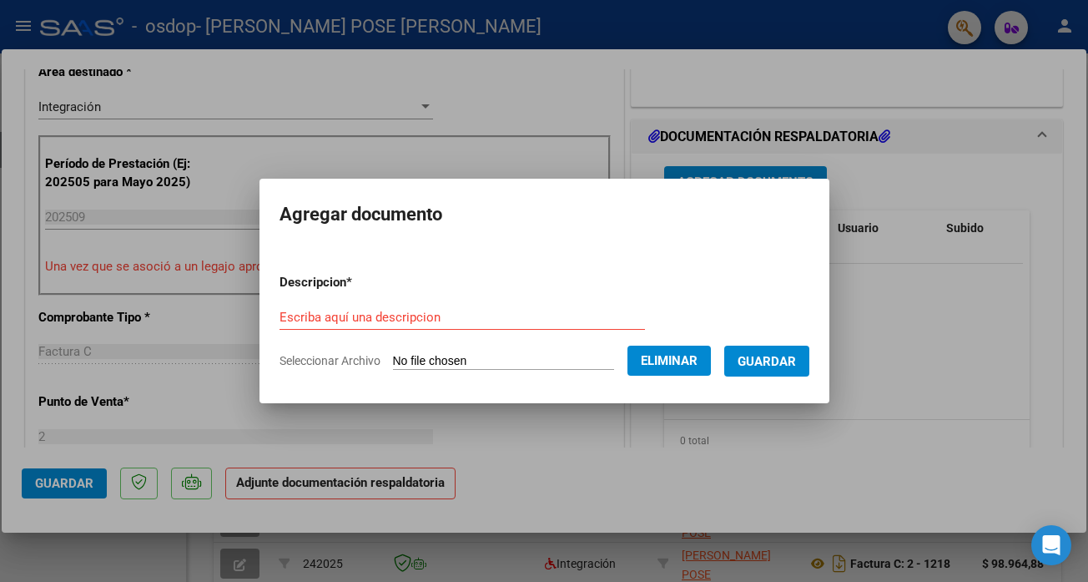
click at [435, 319] on input "Escriba aquí una descripcion" at bounding box center [461, 317] width 365 height 15
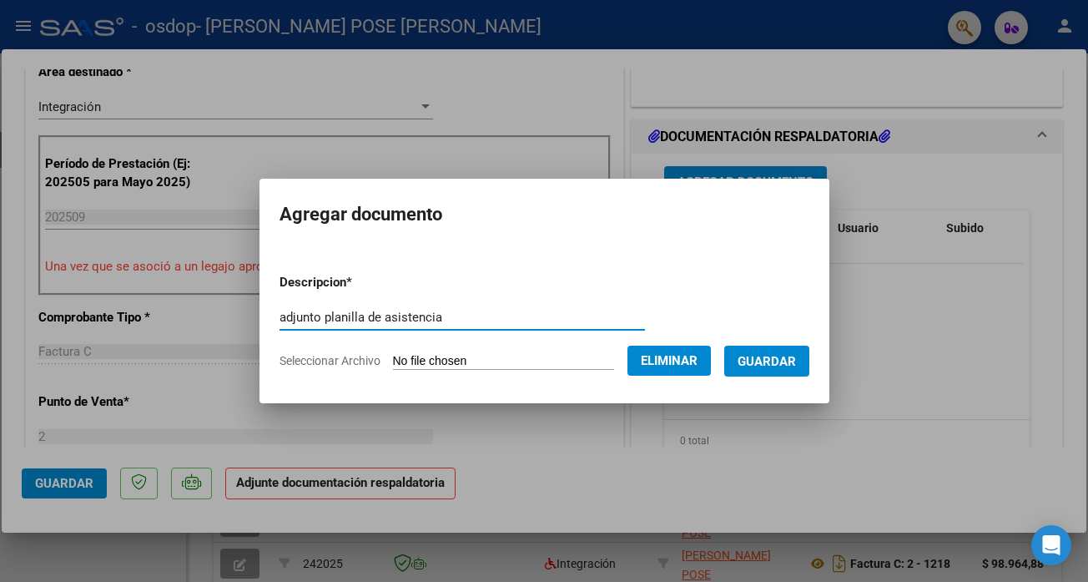
type input "adjunto planilla de asistencia"
click at [773, 360] on span "Guardar" at bounding box center [767, 361] width 58 height 15
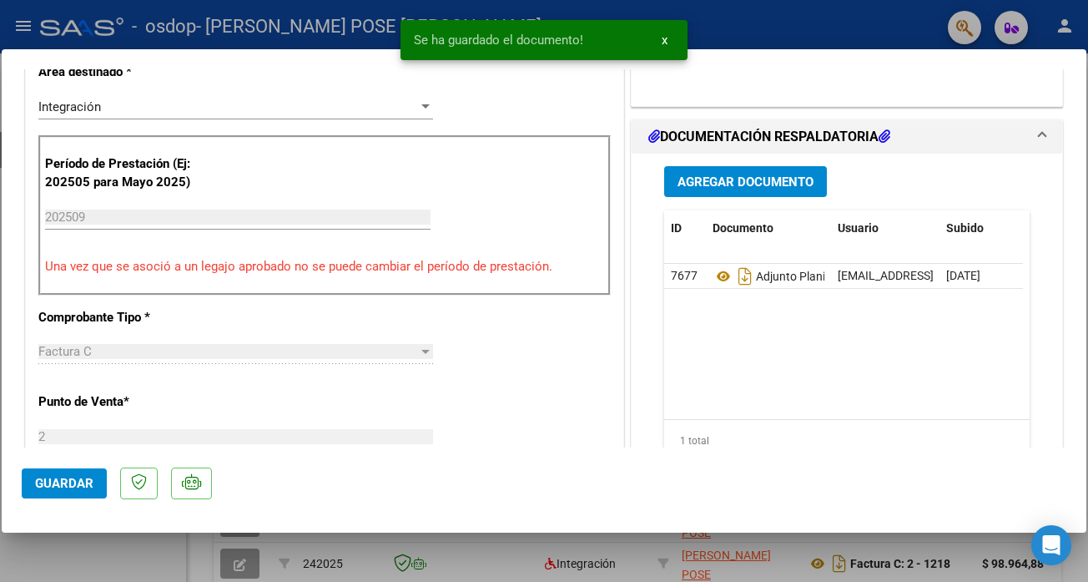
drag, startPoint x: 1087, startPoint y: 262, endPoint x: 1087, endPoint y: 306, distance: 44.2
click at [1087, 306] on div at bounding box center [544, 291] width 1088 height 582
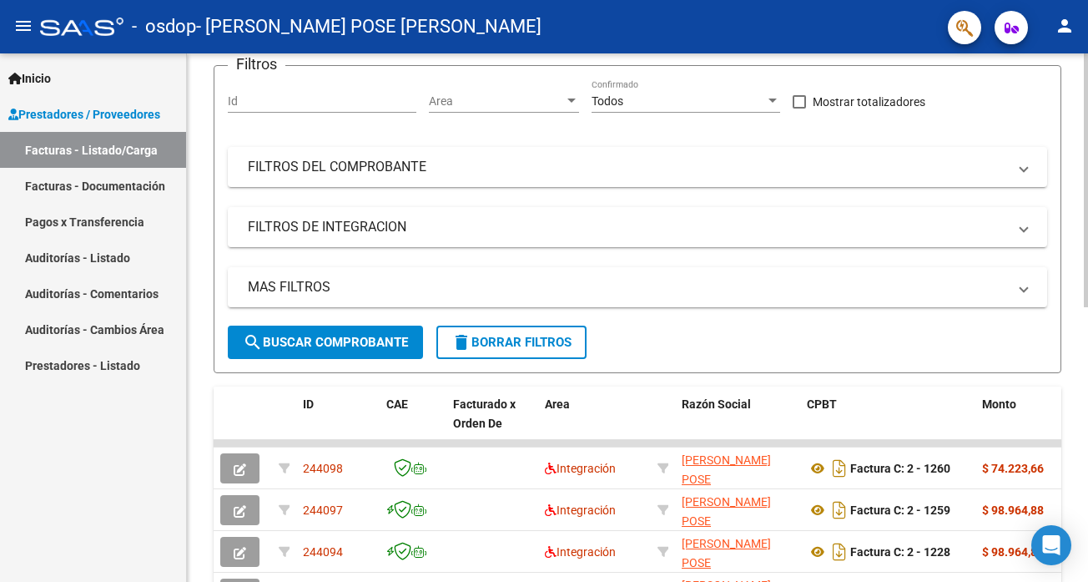
scroll to position [172, 0]
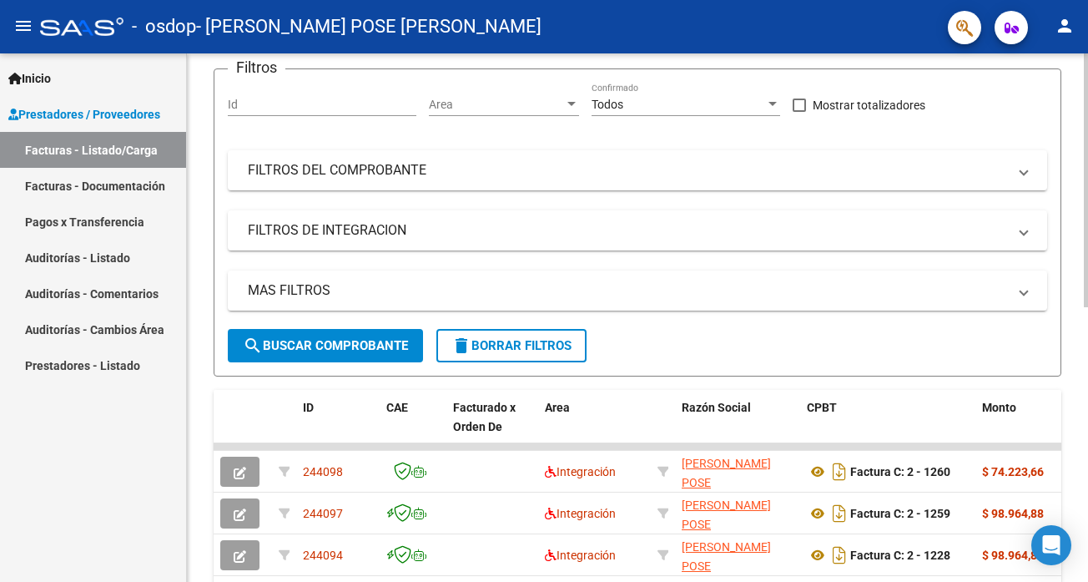
click at [1087, 192] on div at bounding box center [1086, 180] width 4 height 254
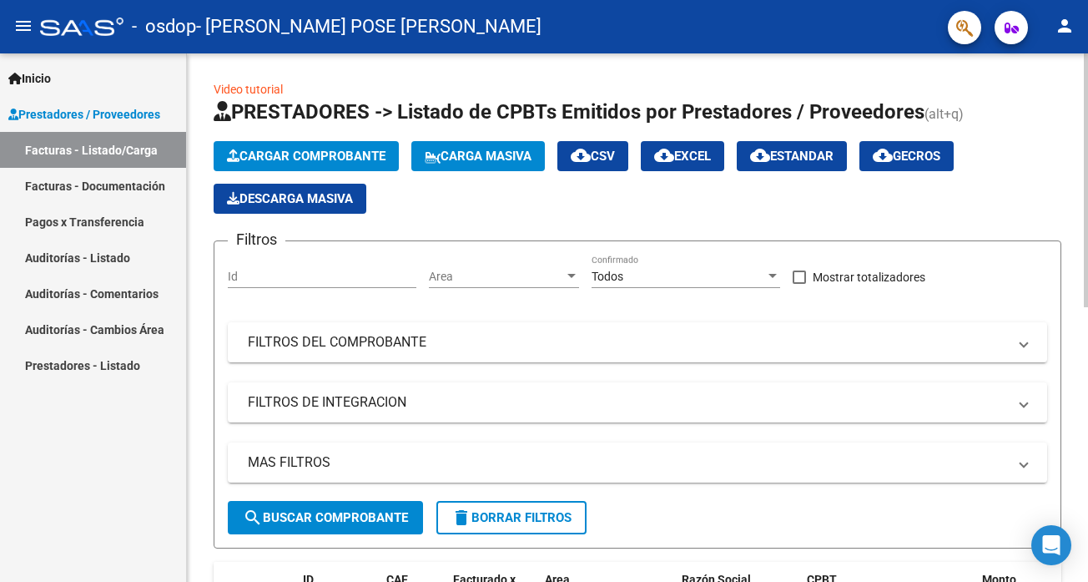
click at [1087, 85] on div at bounding box center [1086, 180] width 4 height 254
